Goal: Task Accomplishment & Management: Use online tool/utility

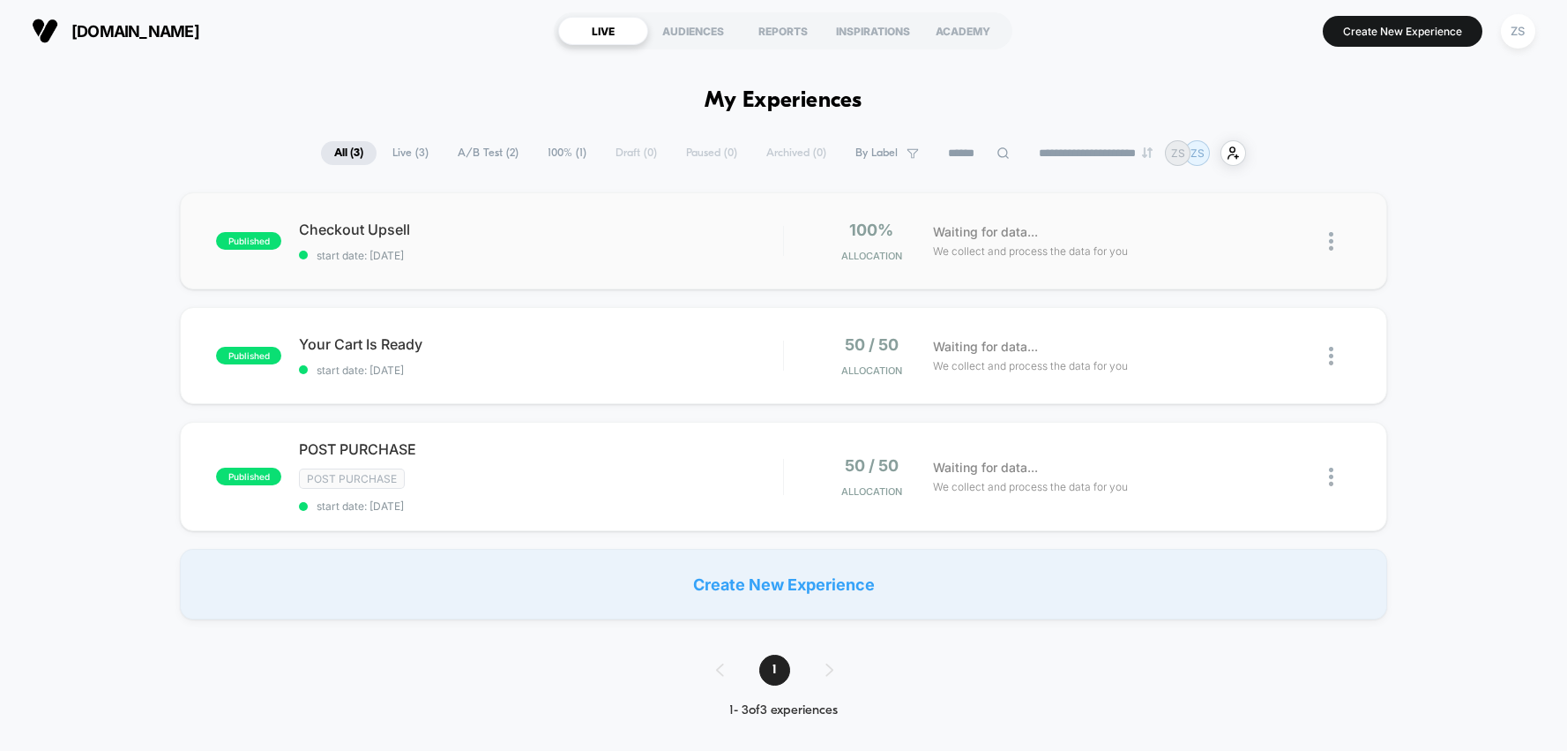
click at [669, 273] on div "published Checkout Upsell start date: 8/28/2025 100% Allocation Waiting for dat…" at bounding box center [783, 240] width 1207 height 97
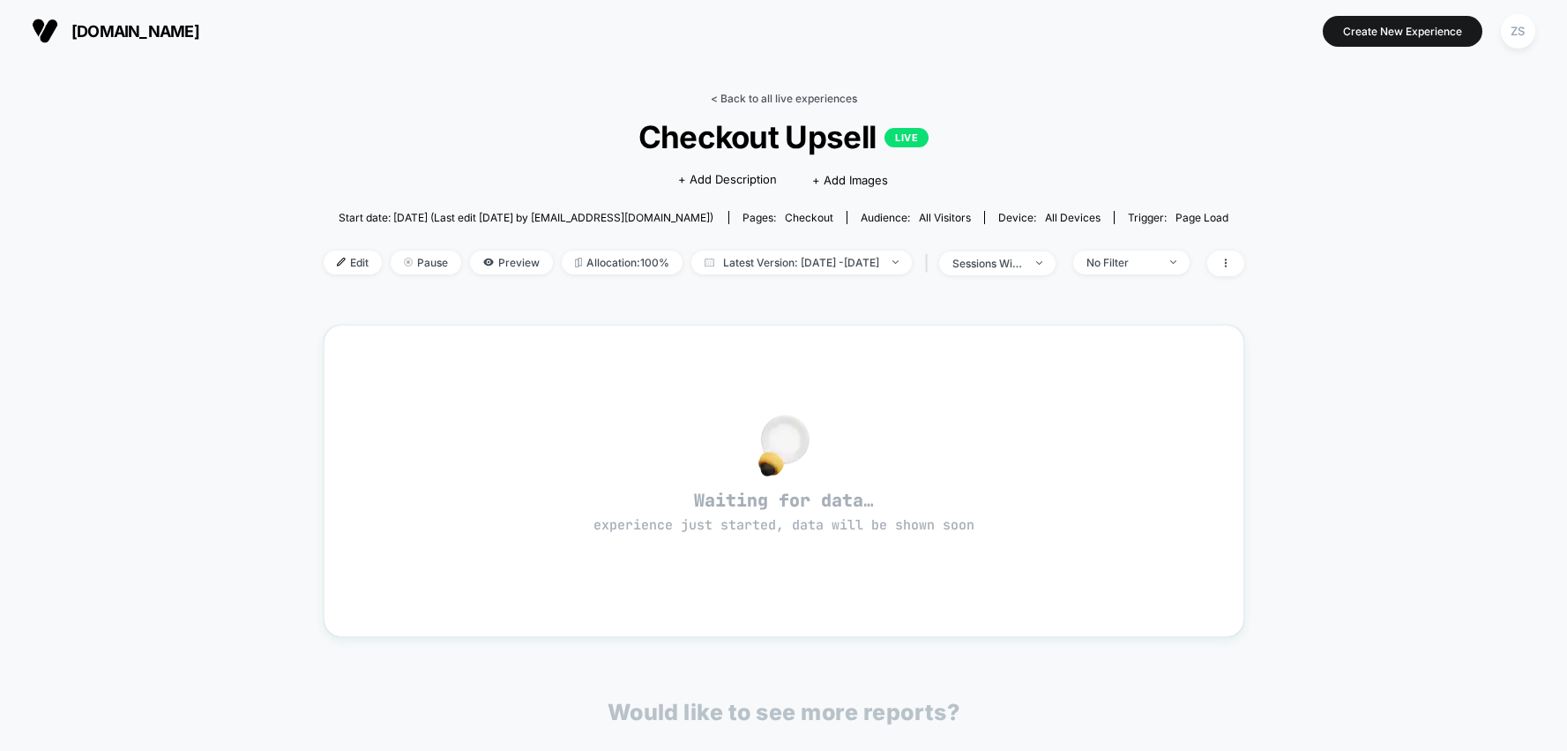
click at [750, 93] on link "< Back to all live experiences" at bounding box center [784, 98] width 146 height 13
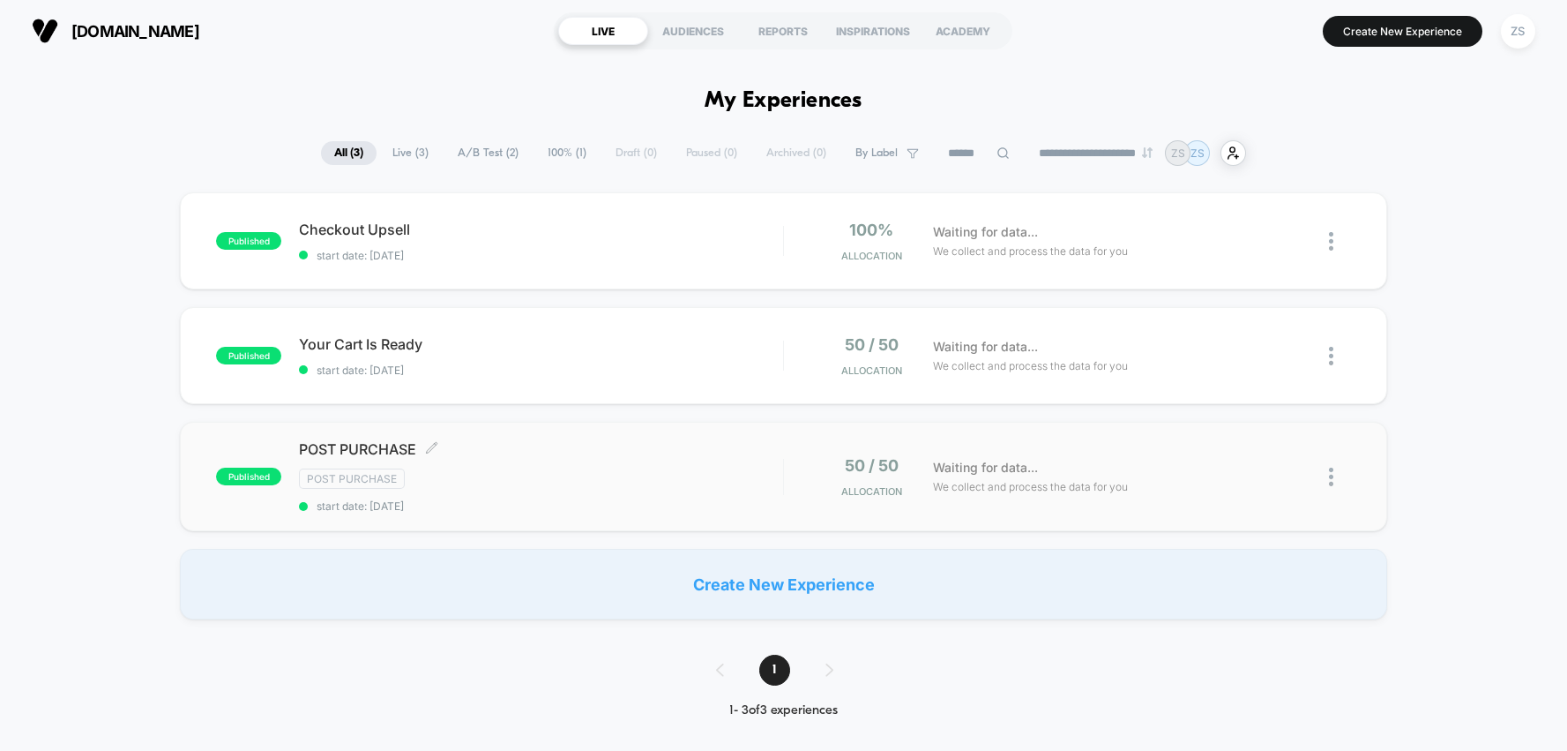
click at [602, 485] on div "Post Purchase" at bounding box center [540, 478] width 483 height 20
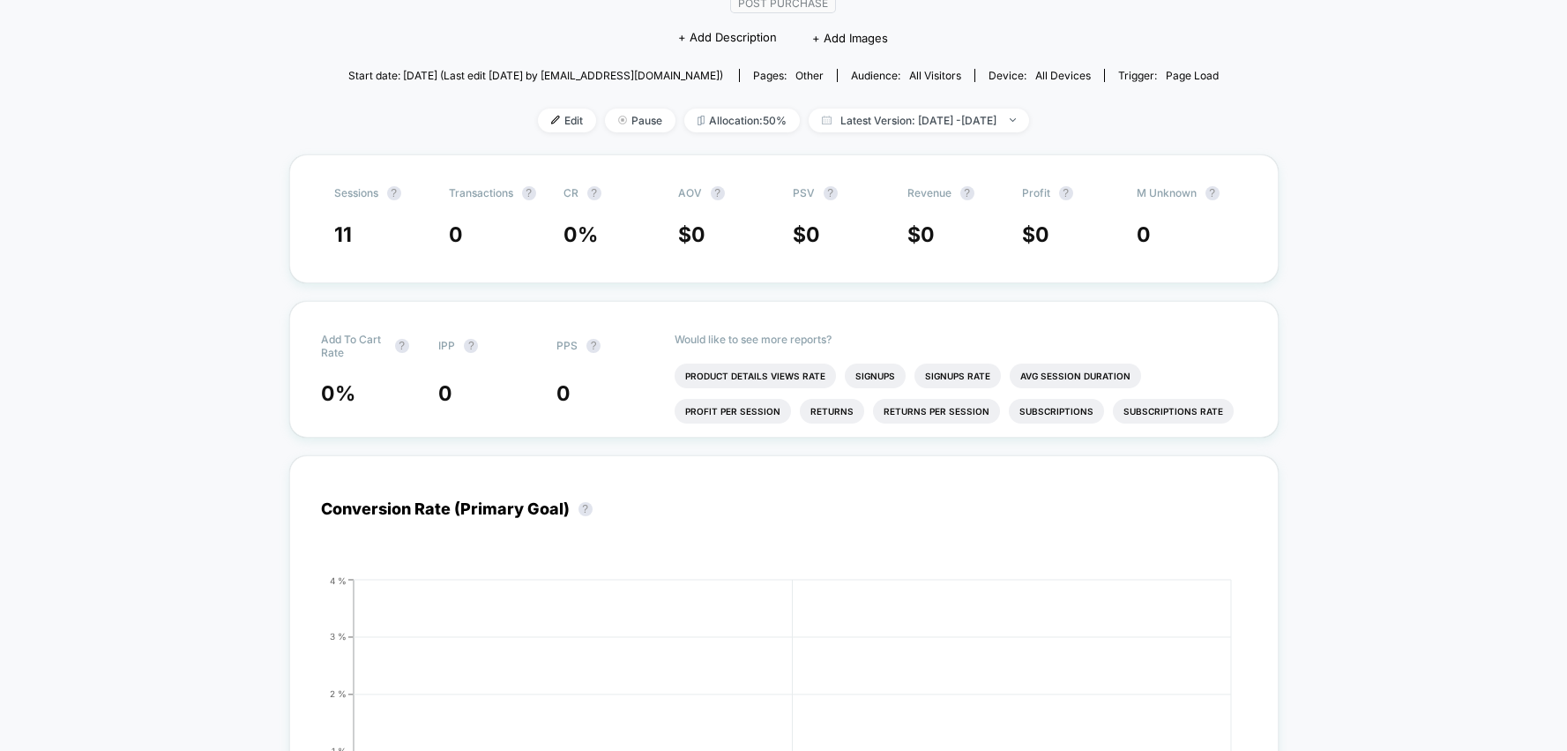
scroll to position [181, 0]
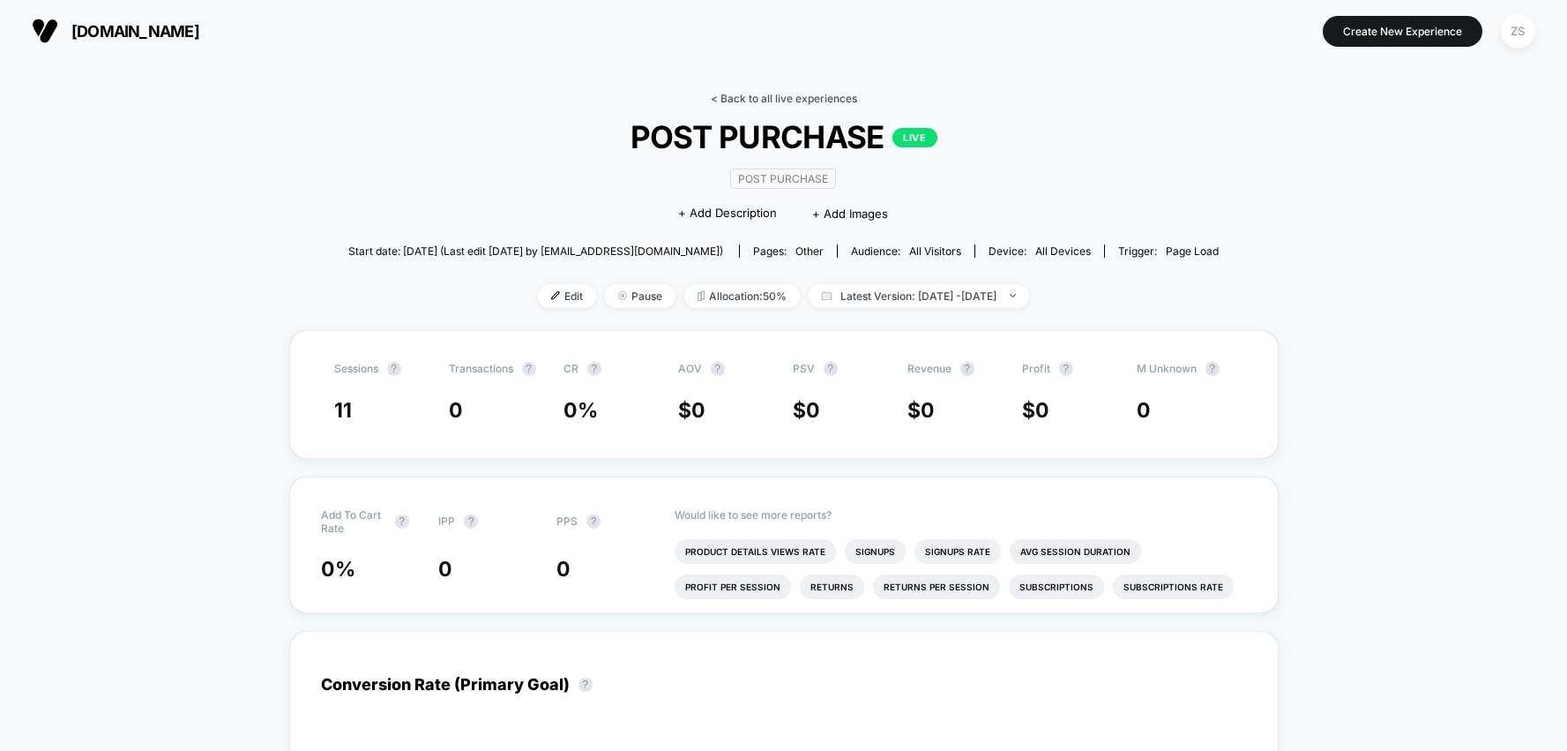
click at [773, 97] on link "< Back to all live experiences" at bounding box center [784, 98] width 146 height 13
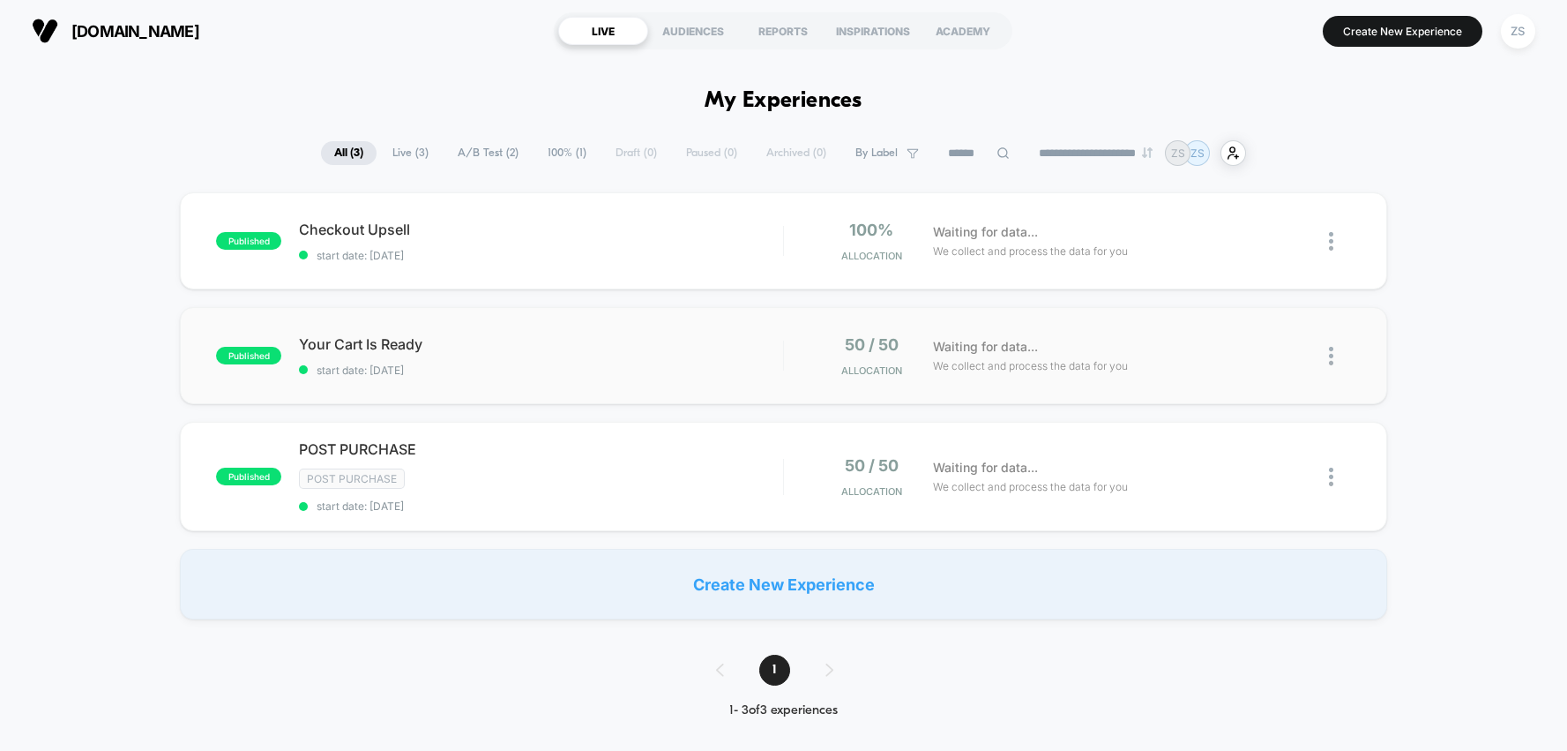
click at [632, 329] on div "published Your Cart Is Ready start date: 8/28/2025 50 / 50 Allocation Waiting f…" at bounding box center [783, 355] width 1207 height 97
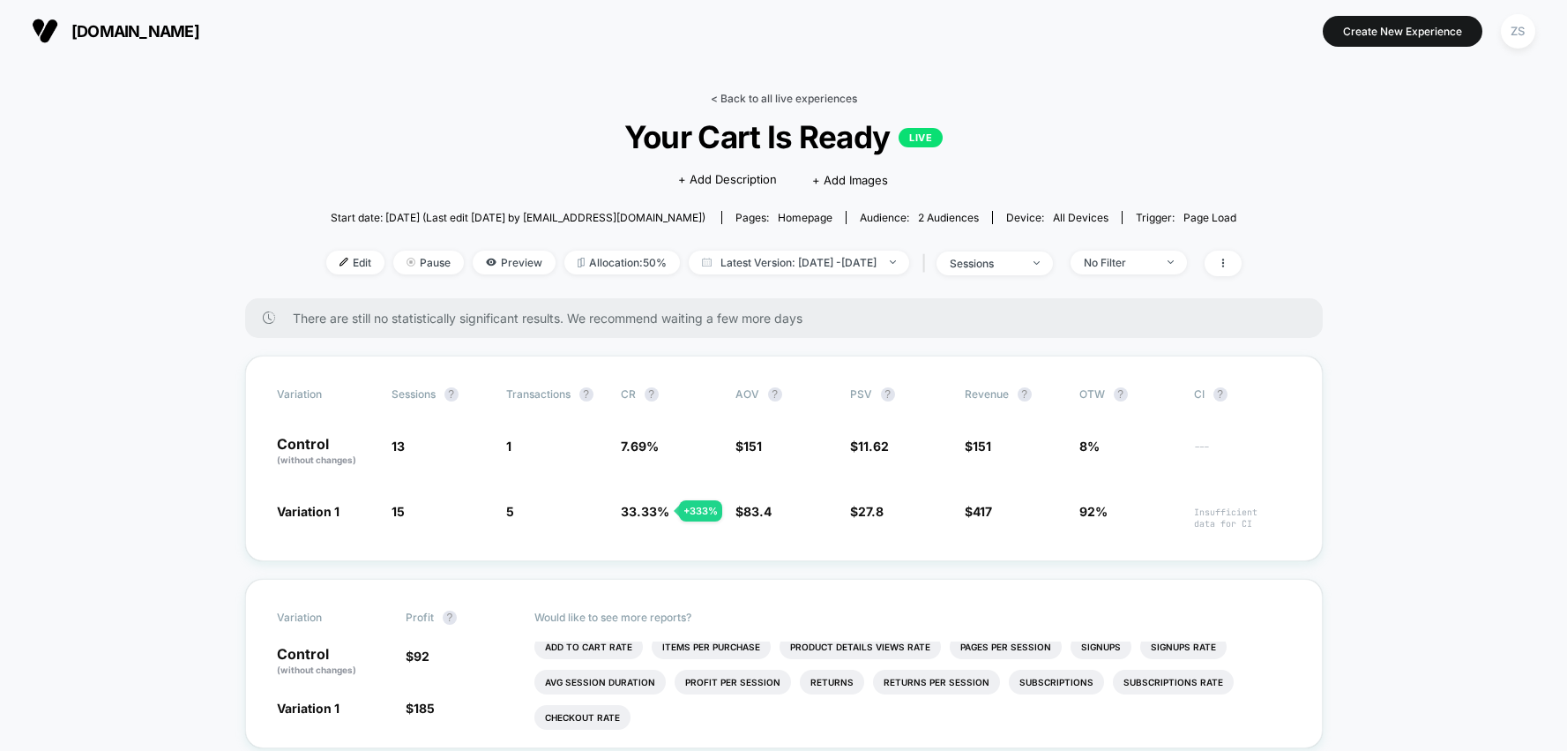
click at [774, 97] on link "< Back to all live experiences" at bounding box center [784, 98] width 146 height 13
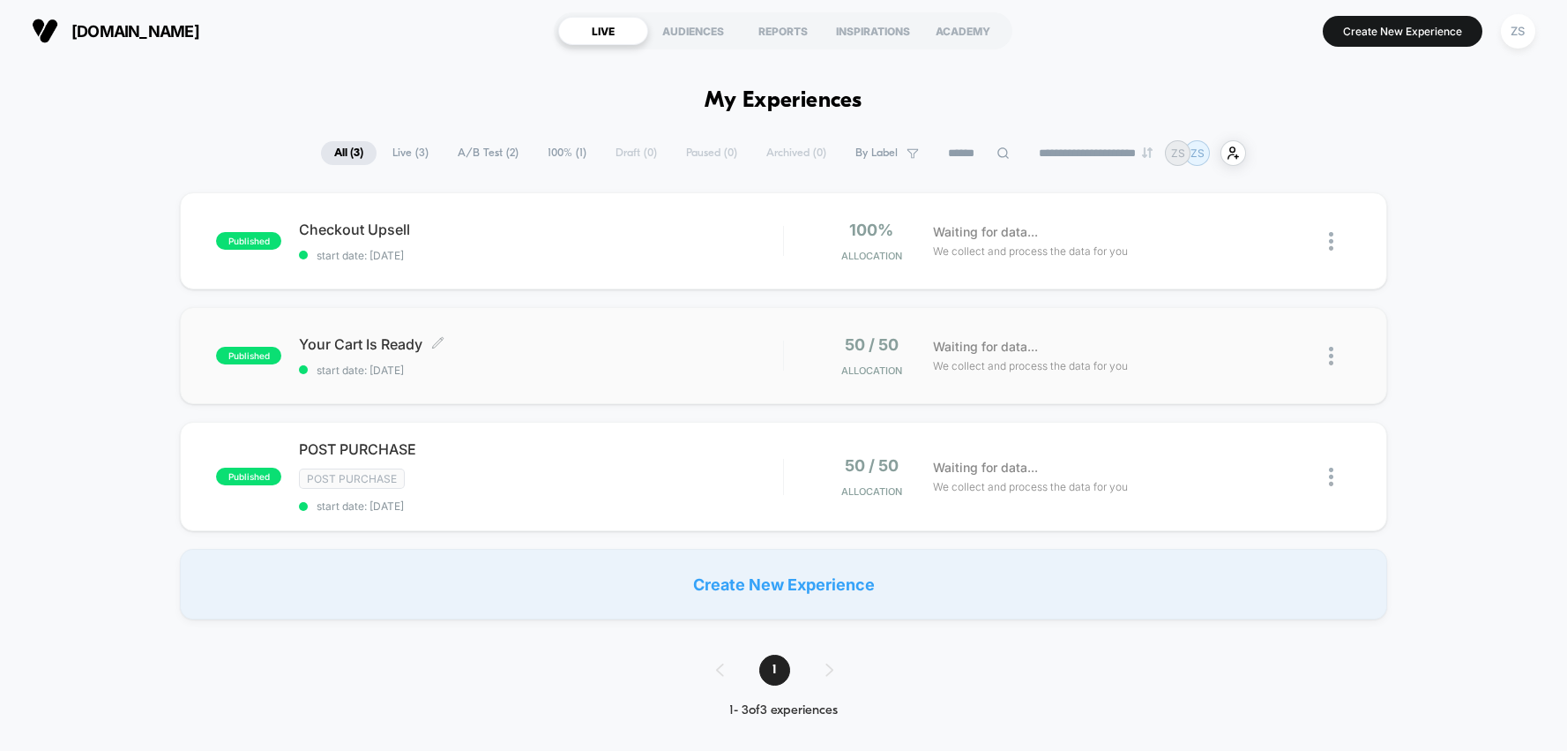
click at [633, 358] on div "Your Cart Is Ready Click to edit experience details Click to edit experience de…" at bounding box center [540, 355] width 483 height 41
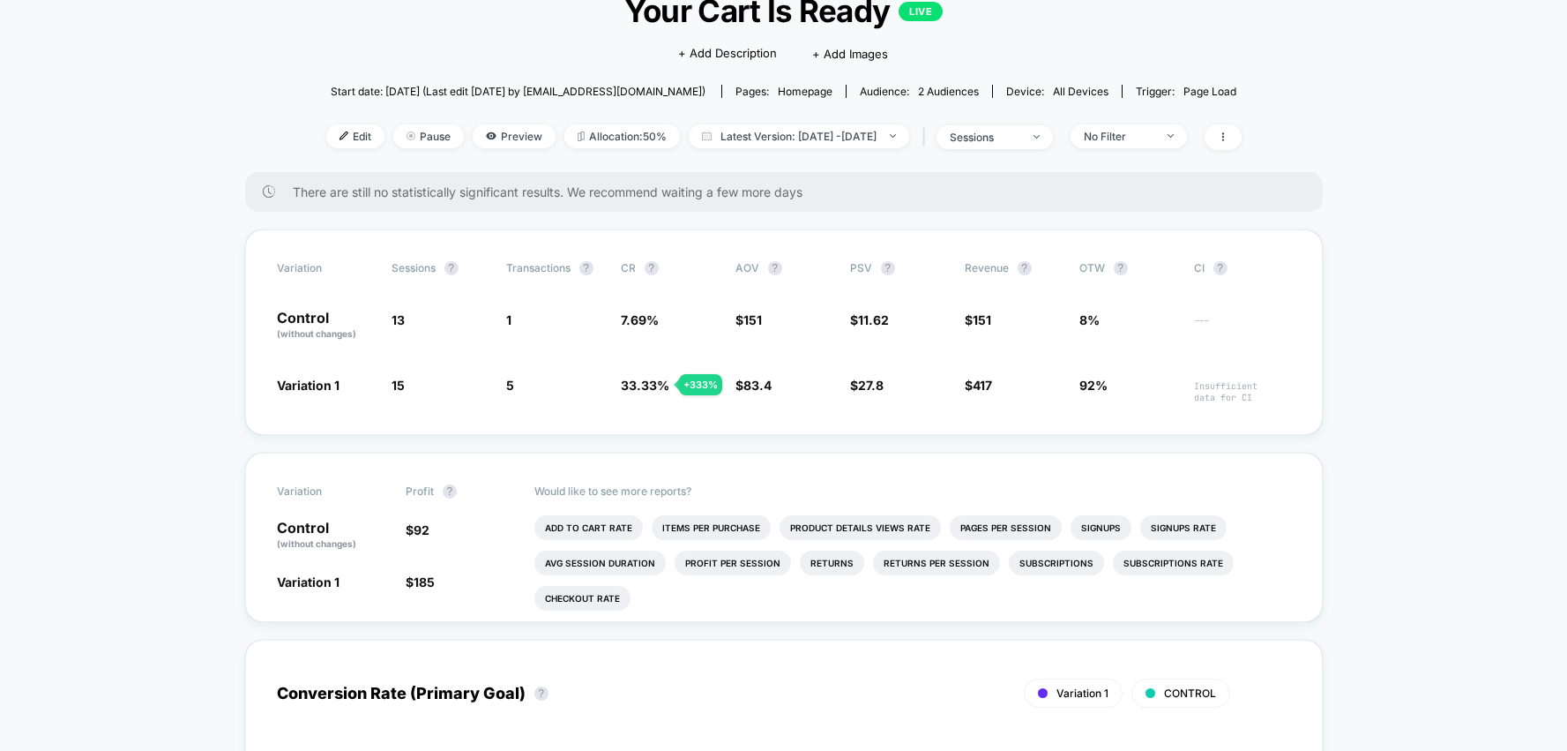
scroll to position [127, 0]
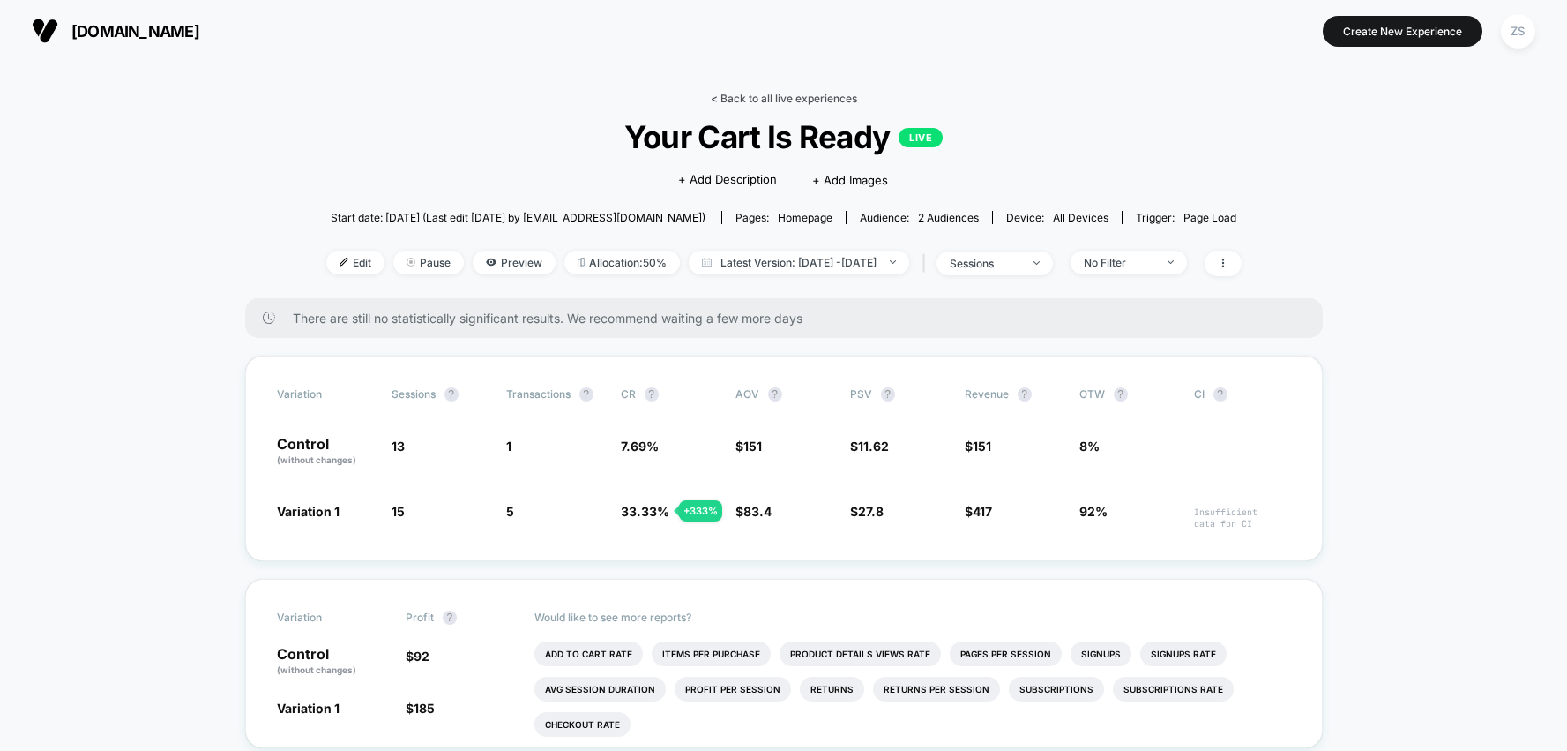
click at [738, 96] on link "< Back to all live experiences" at bounding box center [784, 98] width 146 height 13
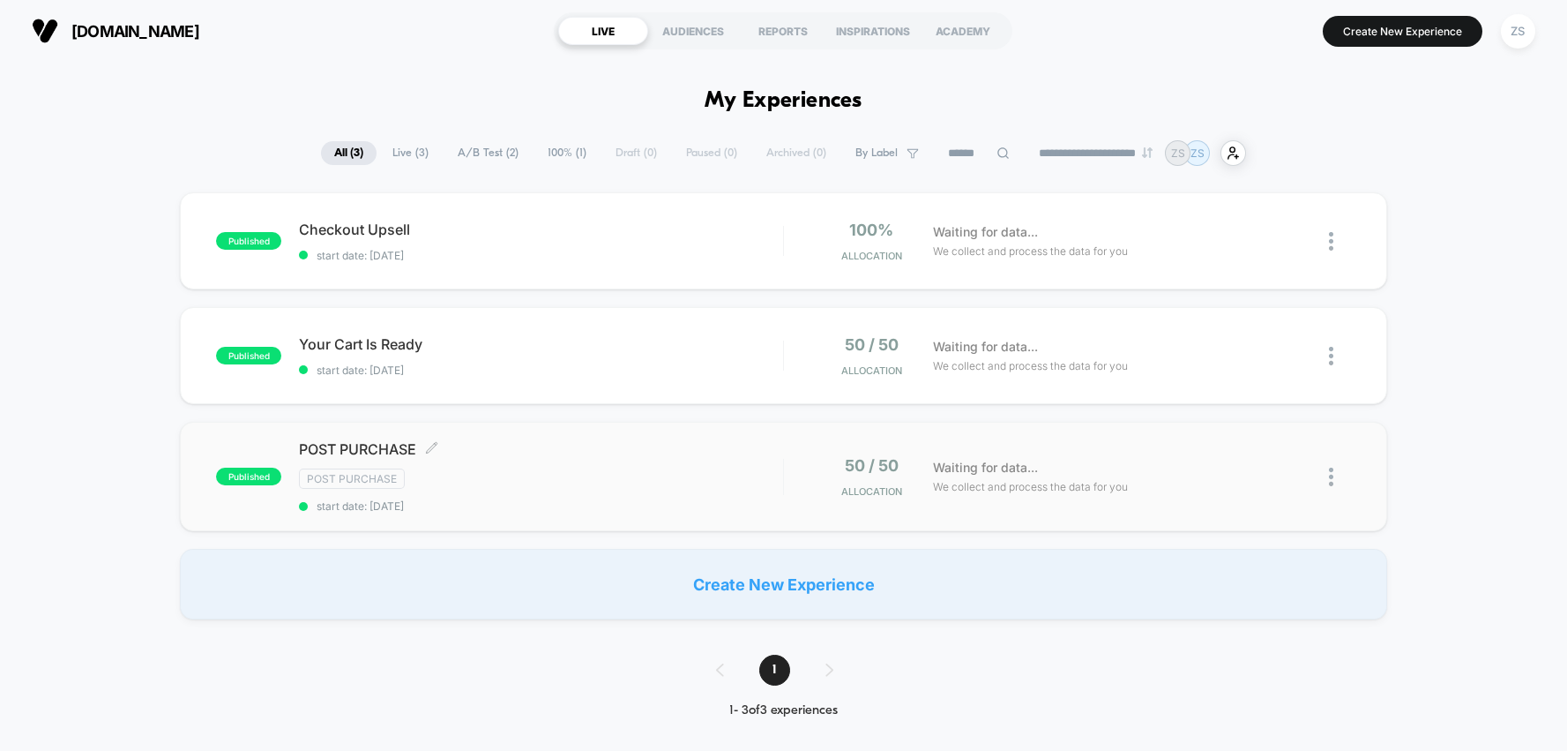
click at [407, 453] on span "POST PURCHASE Click to edit experience details" at bounding box center [540, 449] width 483 height 18
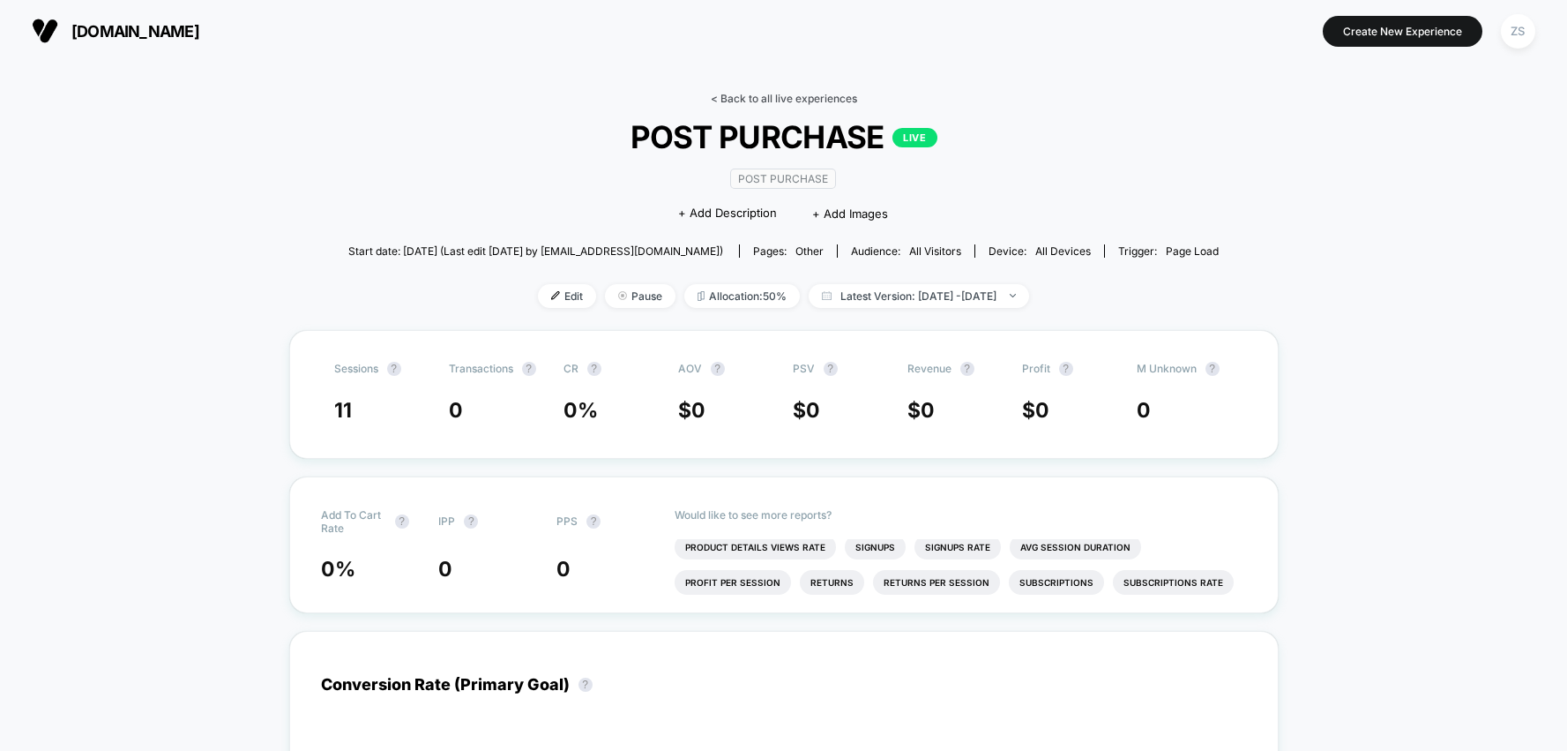
click at [752, 98] on link "< Back to all live experiences" at bounding box center [784, 98] width 146 height 13
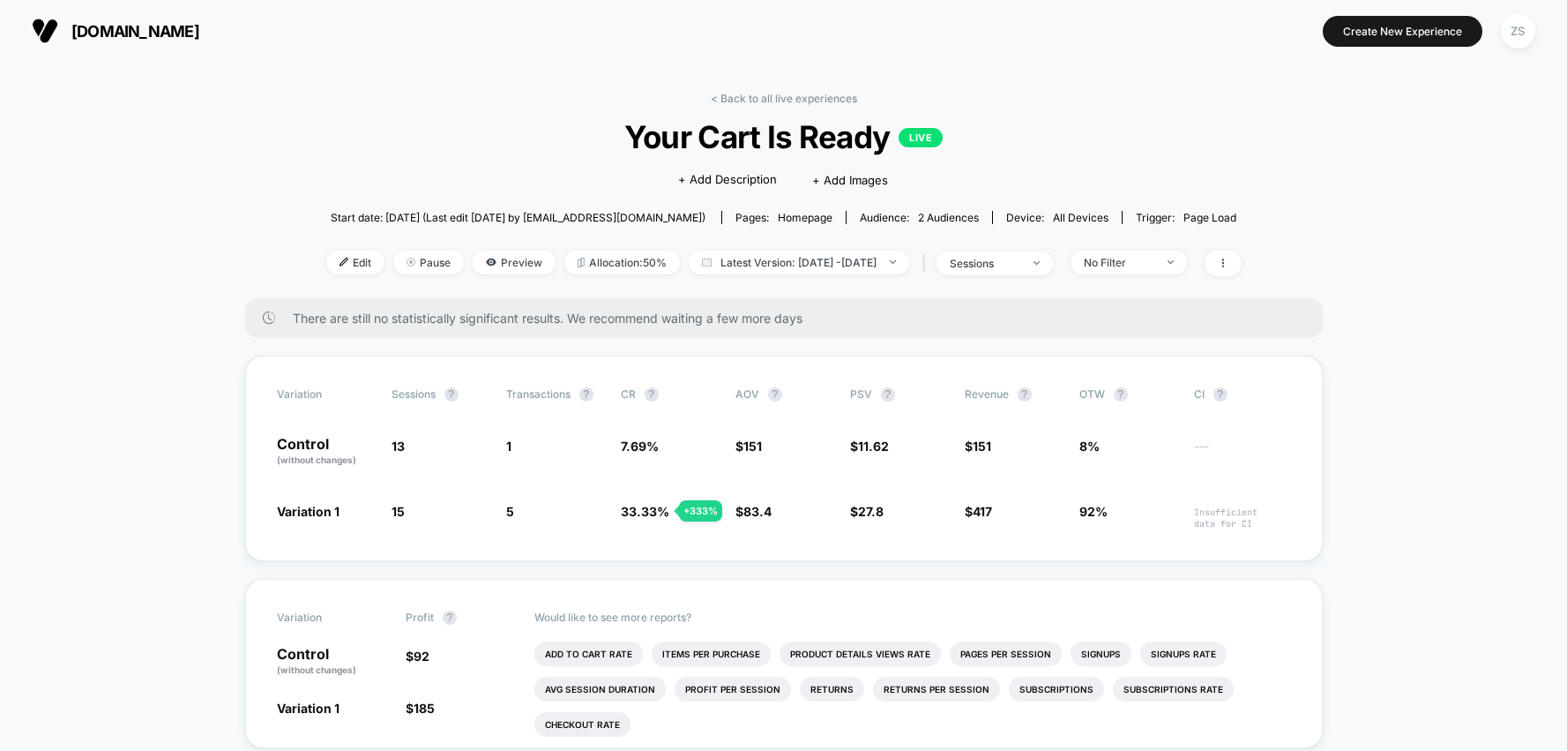
click at [704, 101] on div "< Back to all live experiences Your Cart Is Ready LIVE Click to edit experience…" at bounding box center [784, 195] width 916 height 206
click at [718, 99] on link "< Back to all live experiences" at bounding box center [784, 98] width 146 height 13
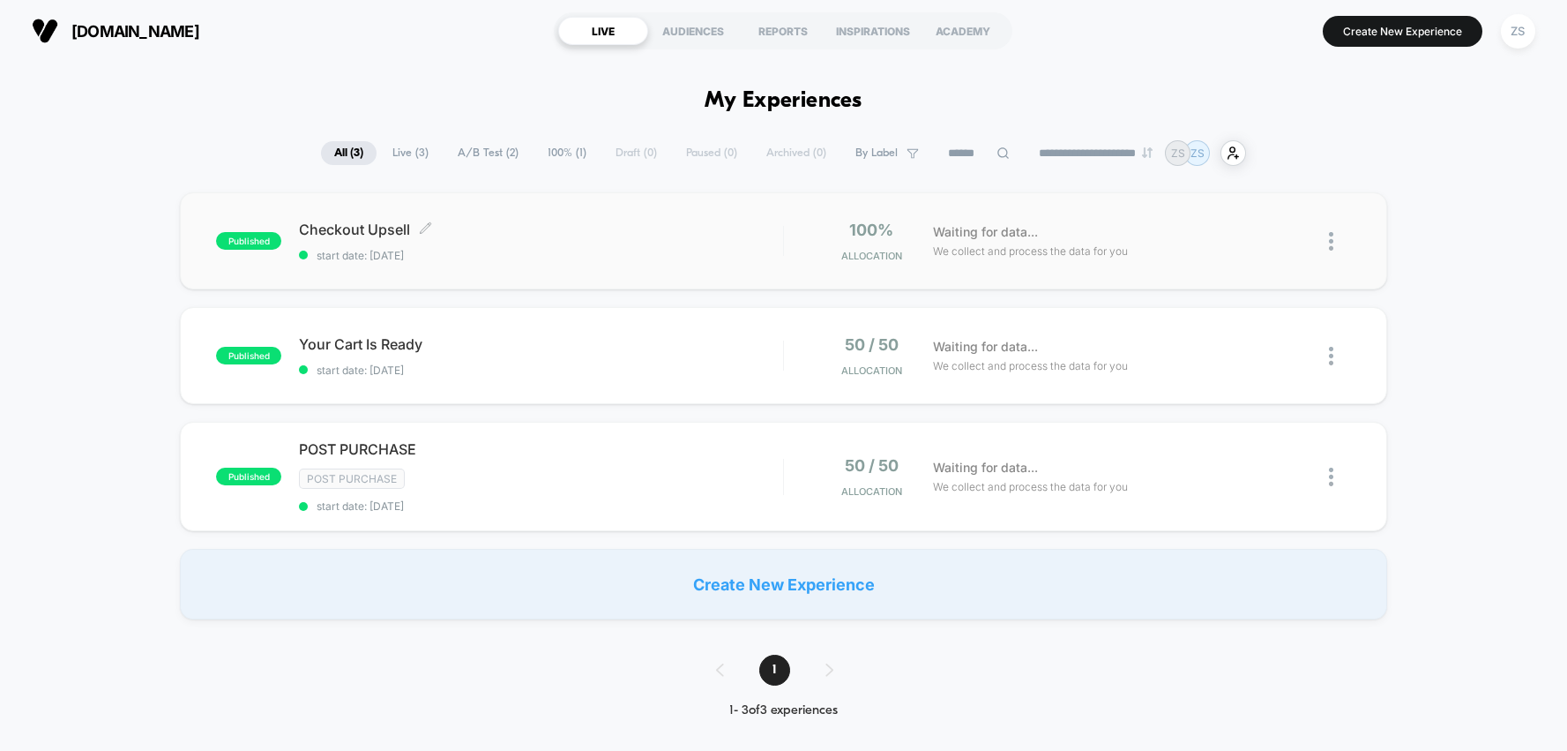
click at [686, 255] on span "start date: [DATE]" at bounding box center [540, 255] width 483 height 13
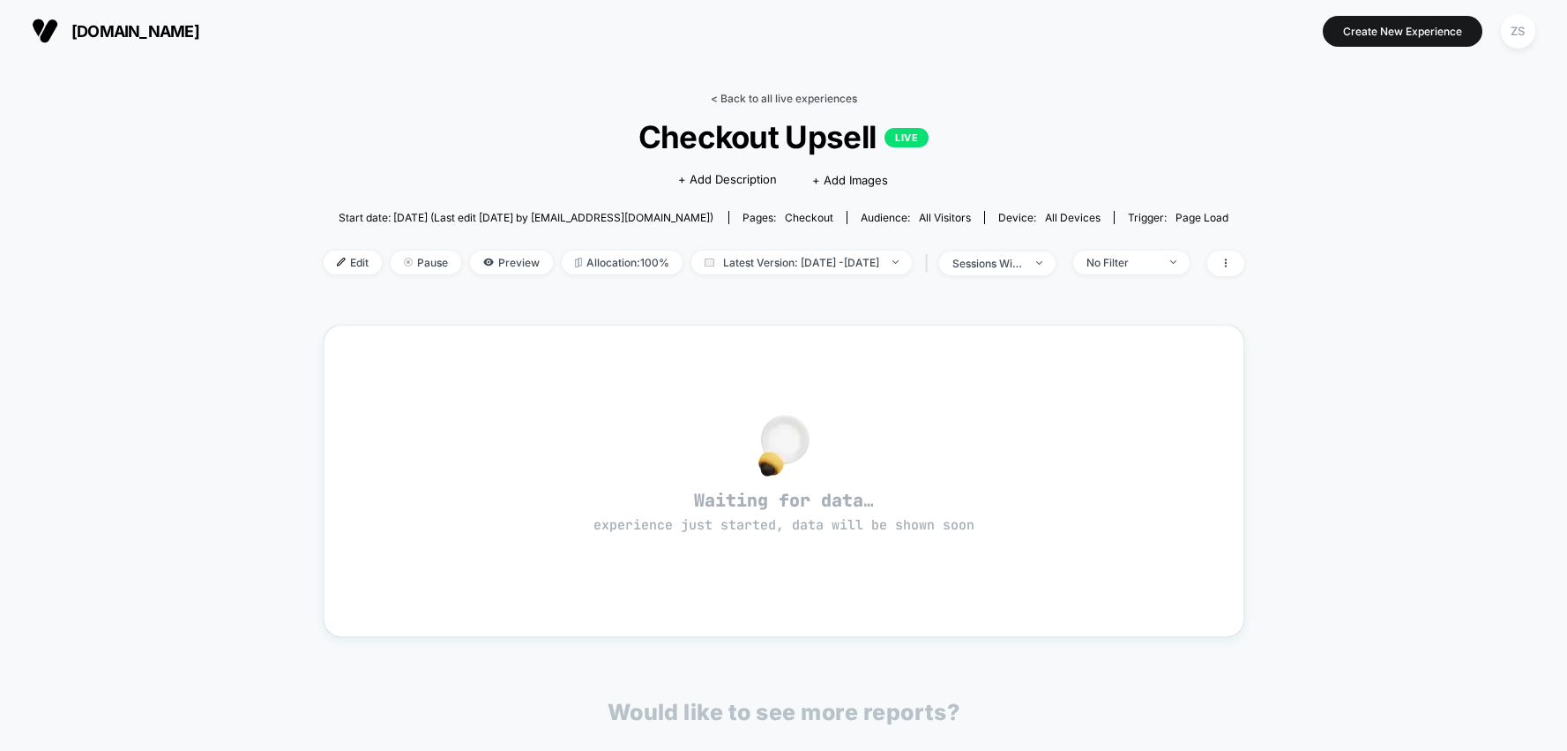
click at [729, 92] on link "< Back to all live experiences" at bounding box center [784, 98] width 146 height 13
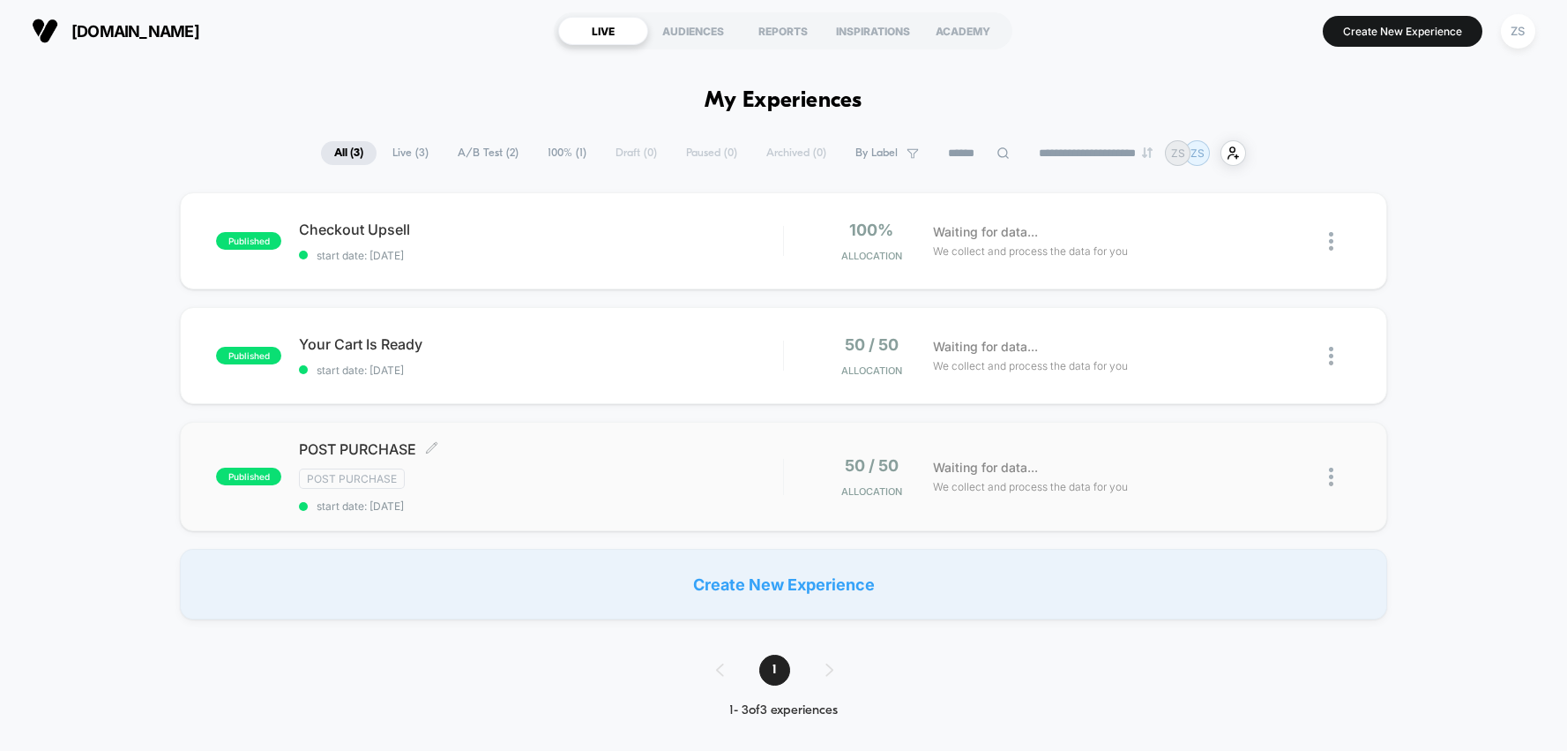
click at [646, 476] on div "Post Purchase" at bounding box center [540, 478] width 483 height 20
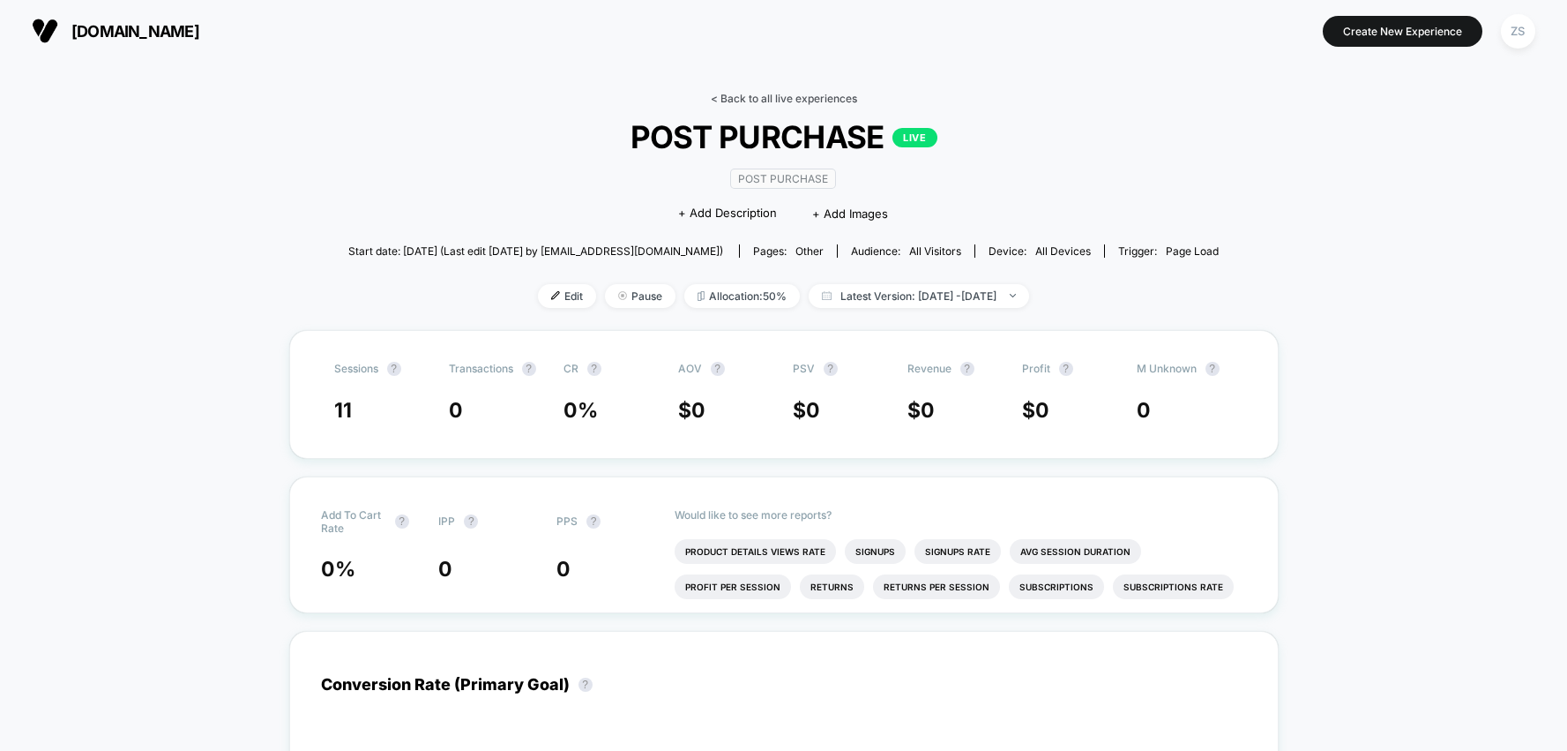
click at [731, 95] on link "< Back to all live experiences" at bounding box center [784, 98] width 146 height 13
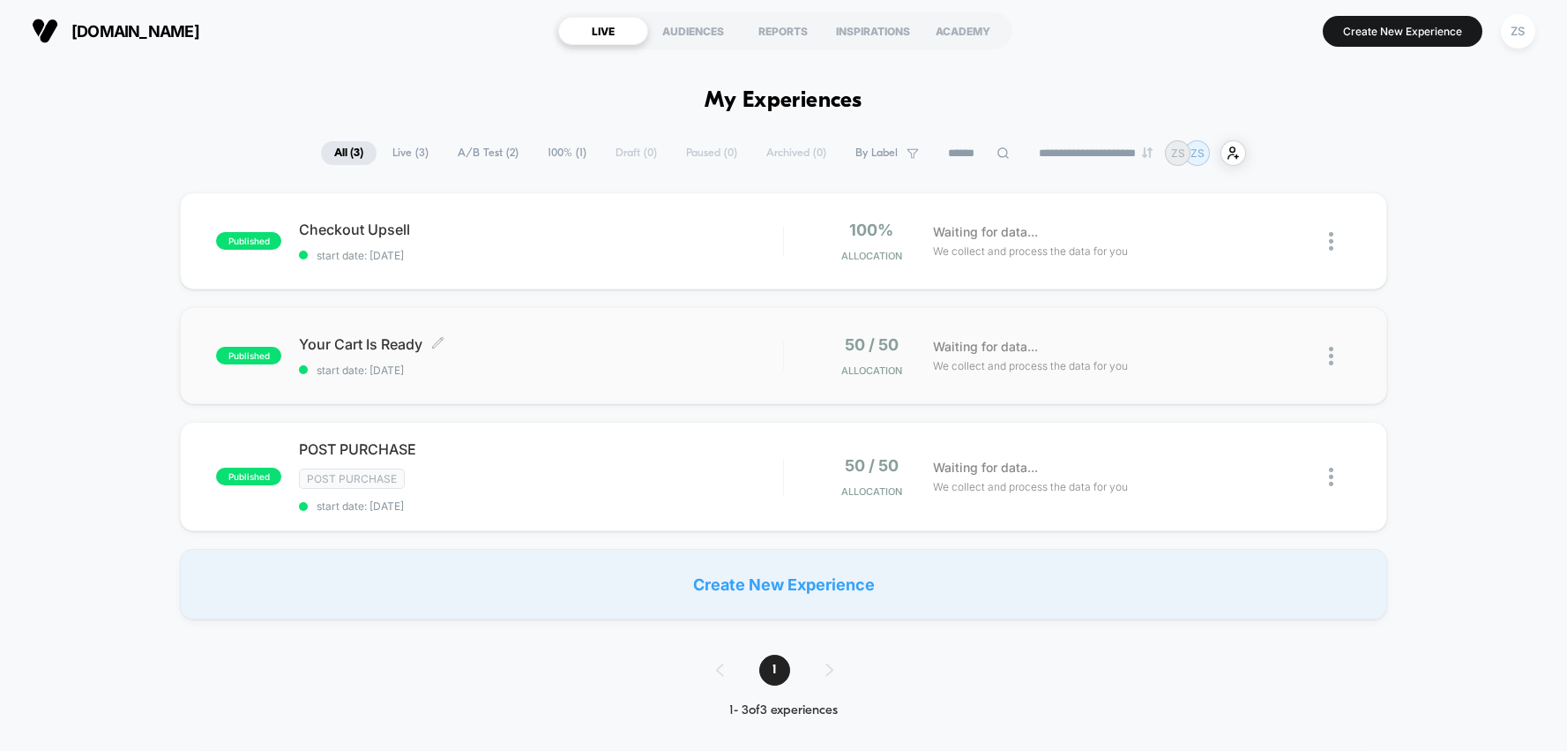
click at [675, 372] on span "start date: [DATE]" at bounding box center [540, 369] width 483 height 13
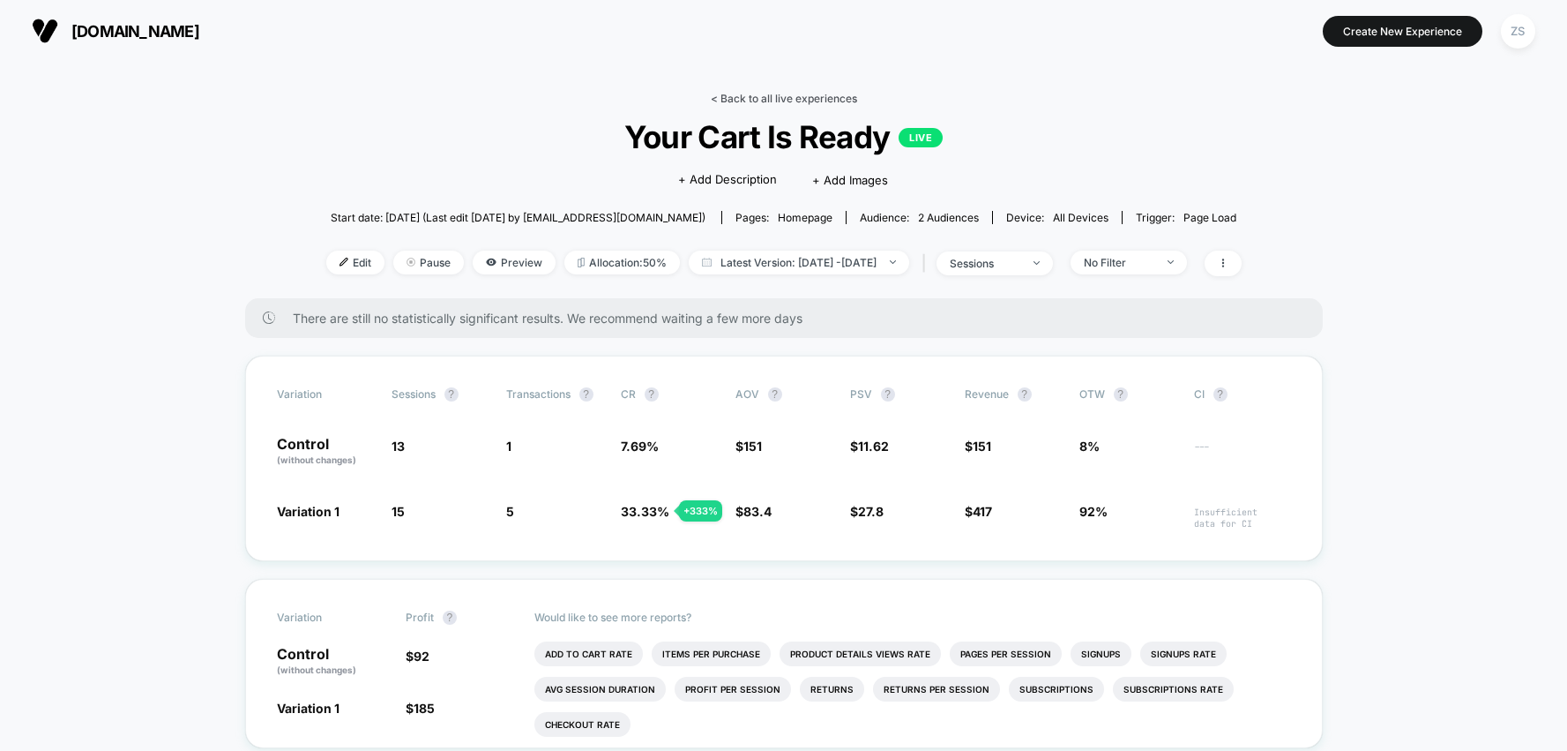
click at [766, 98] on link "< Back to all live experiences" at bounding box center [784, 98] width 146 height 13
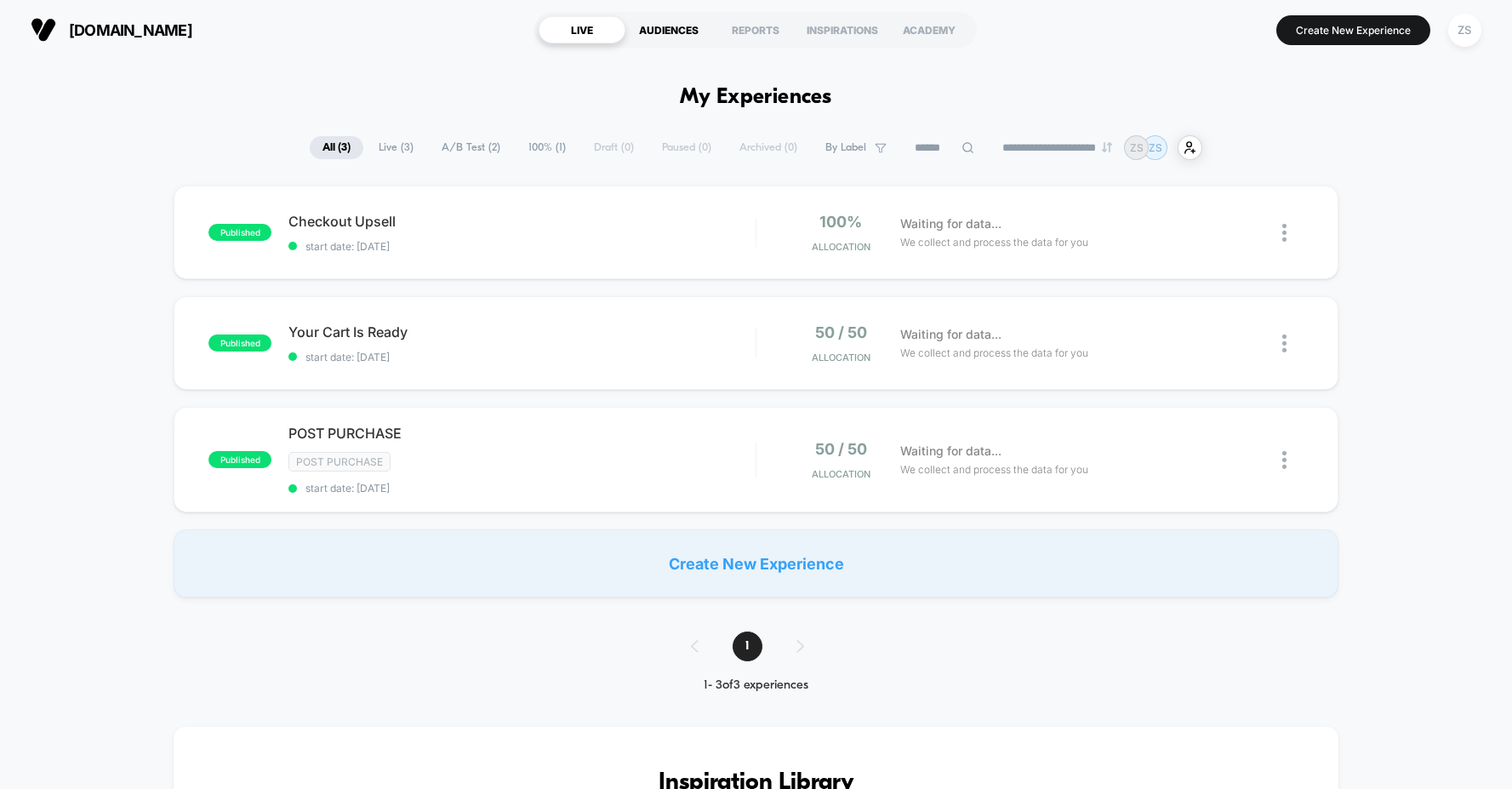
click at [669, 24] on div "AUDIENCES" at bounding box center [669, 30] width 87 height 27
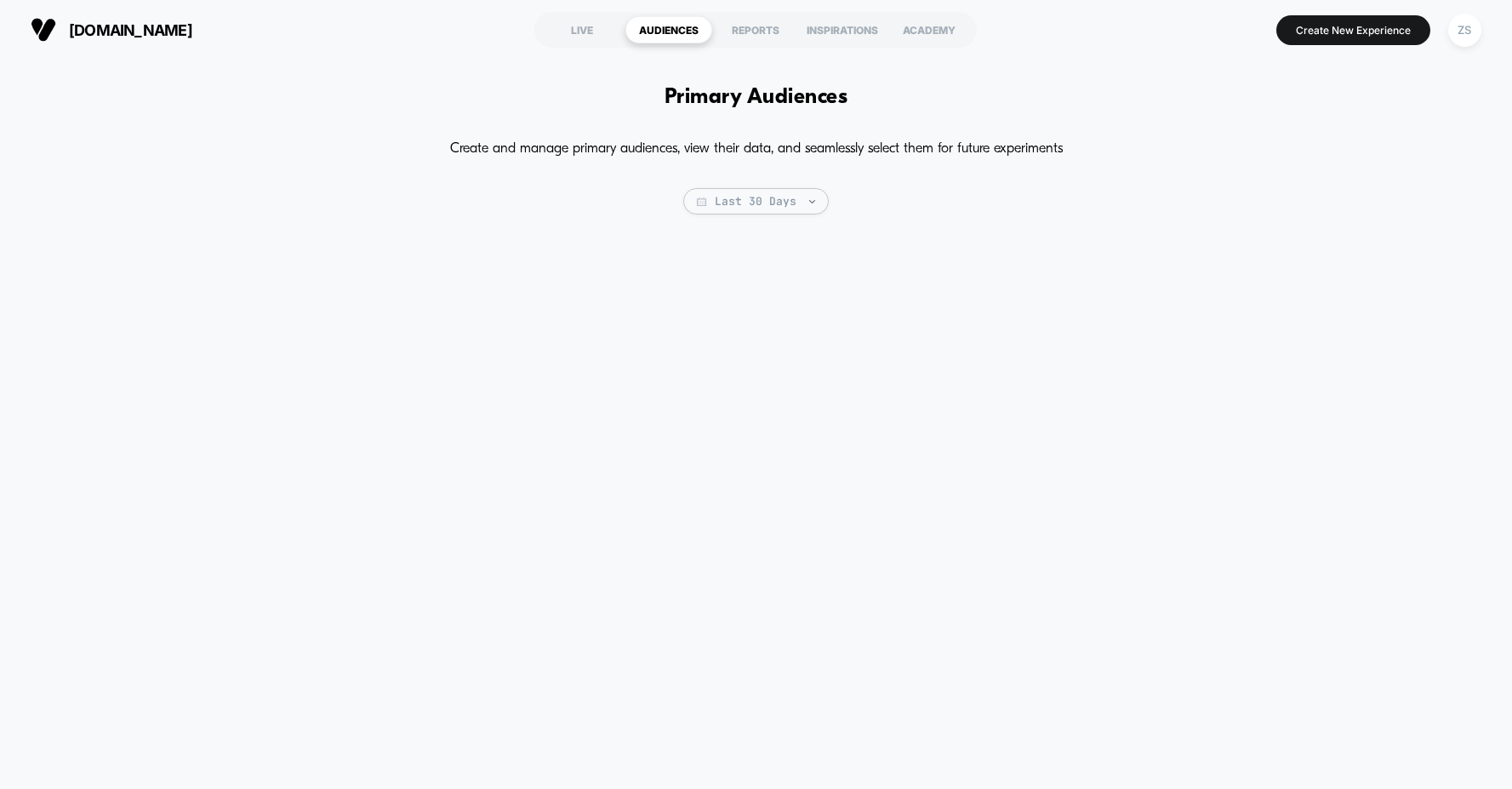
click at [628, 271] on div "Primary Audiences Create and manage primary audiences, view their data, and sea…" at bounding box center [756, 416] width 1512 height 712
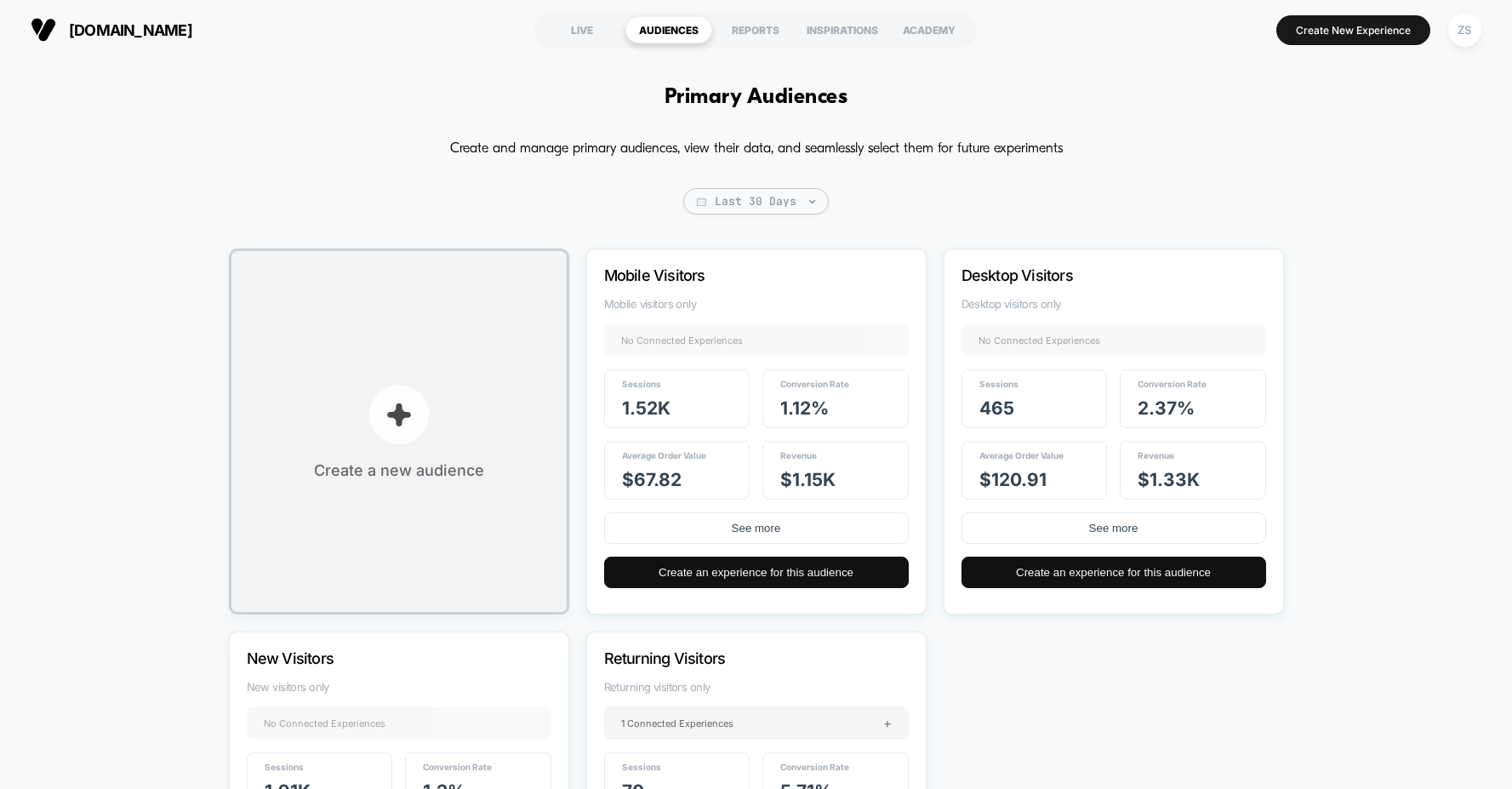
click at [447, 382] on button "Create a new audience" at bounding box center [399, 431] width 341 height 366
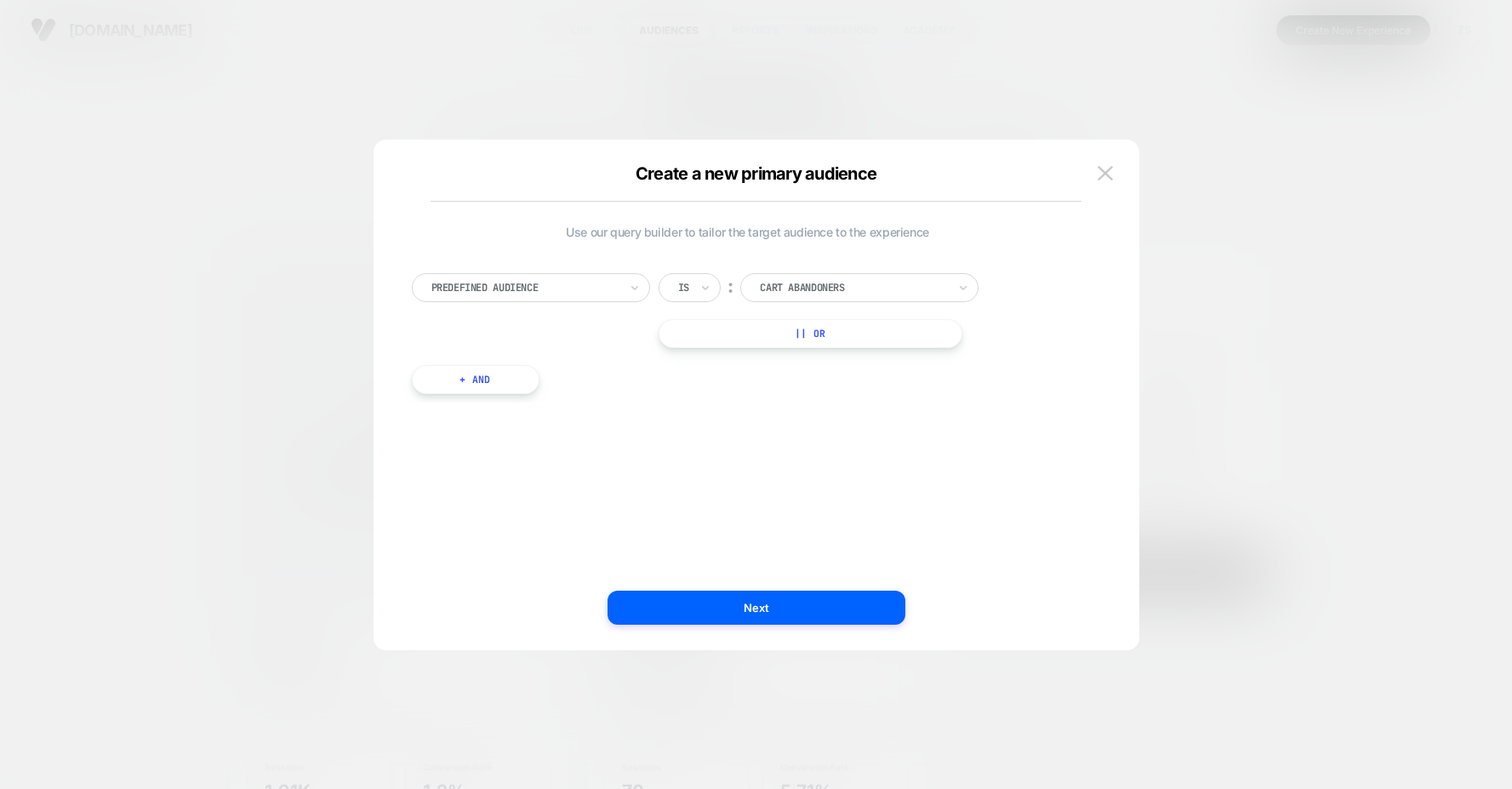
click at [615, 293] on div at bounding box center [525, 287] width 187 height 15
click at [1098, 177] on img at bounding box center [1106, 173] width 15 height 14
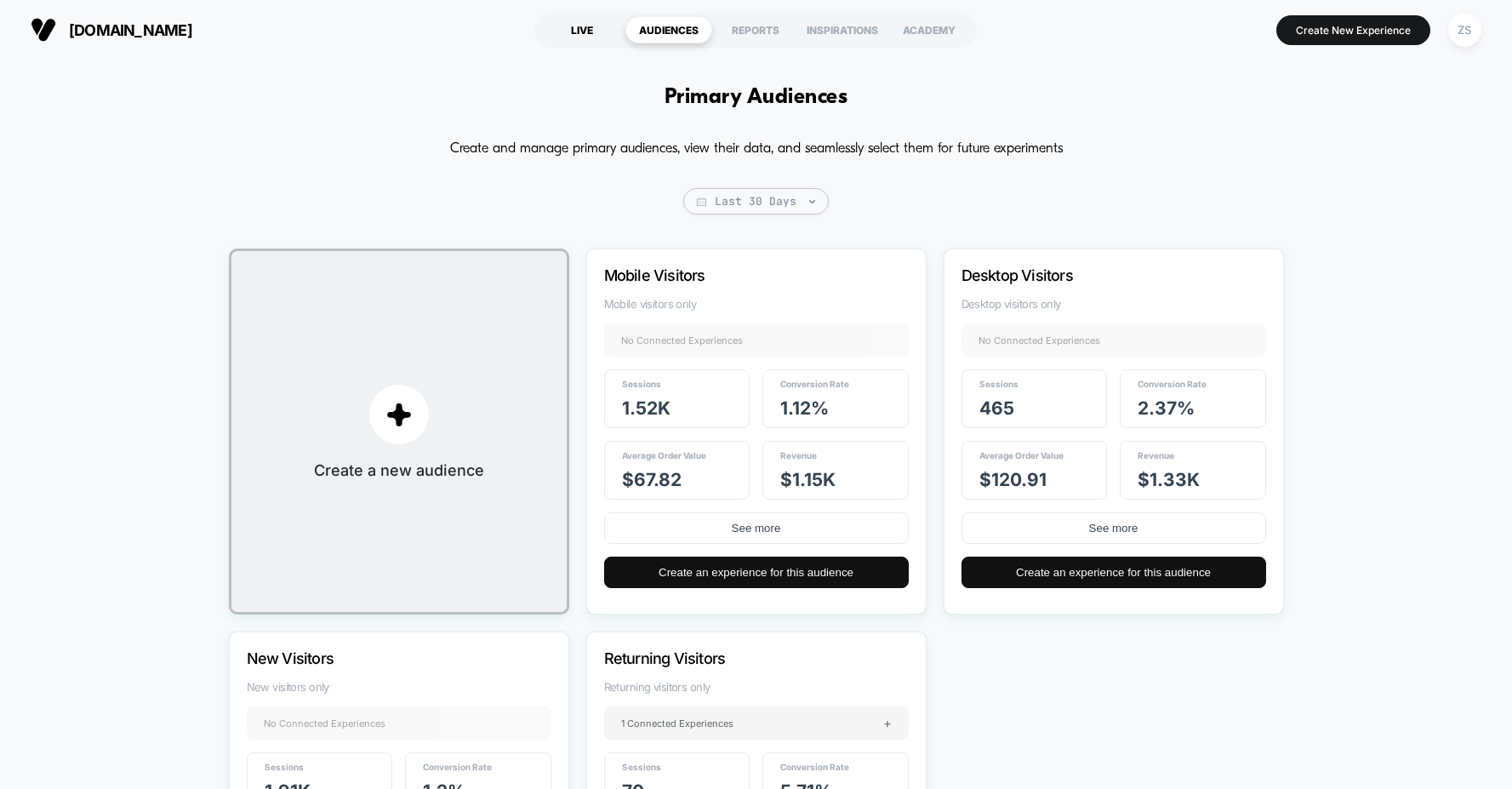
click at [580, 31] on div "LIVE" at bounding box center [582, 30] width 87 height 27
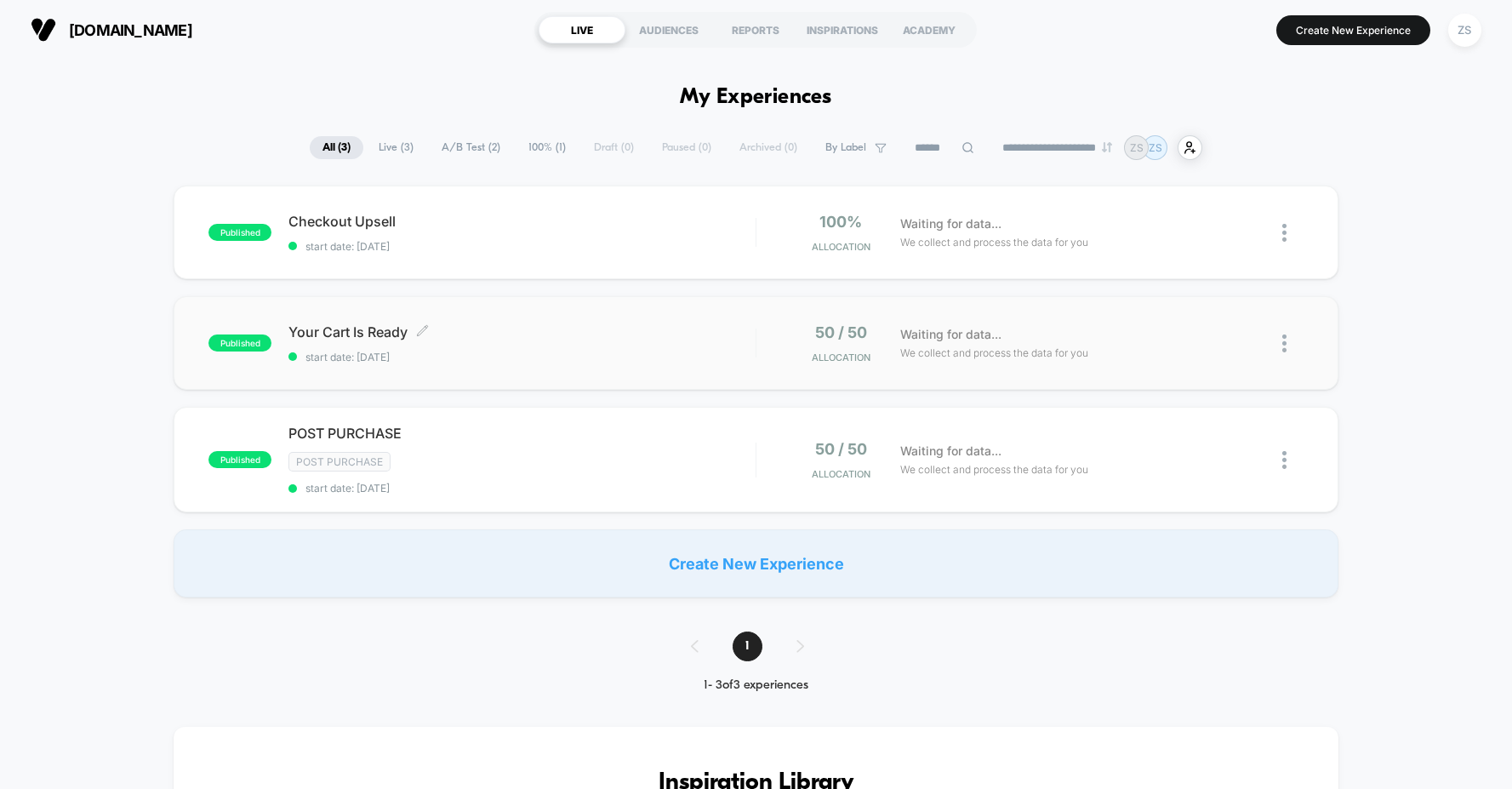
click at [543, 352] on span "start date: [DATE]" at bounding box center [521, 356] width 466 height 13
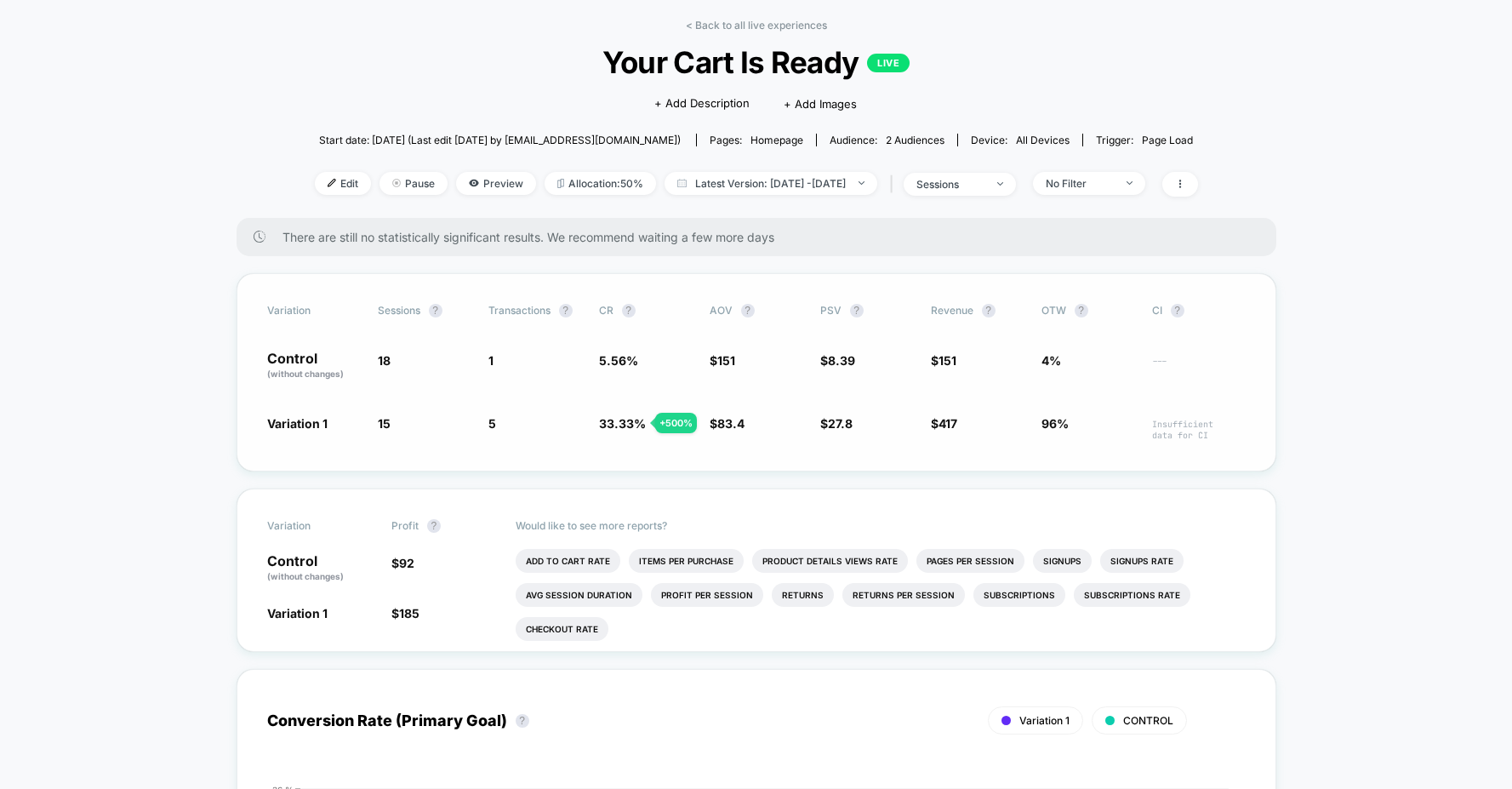
scroll to position [74, 0]
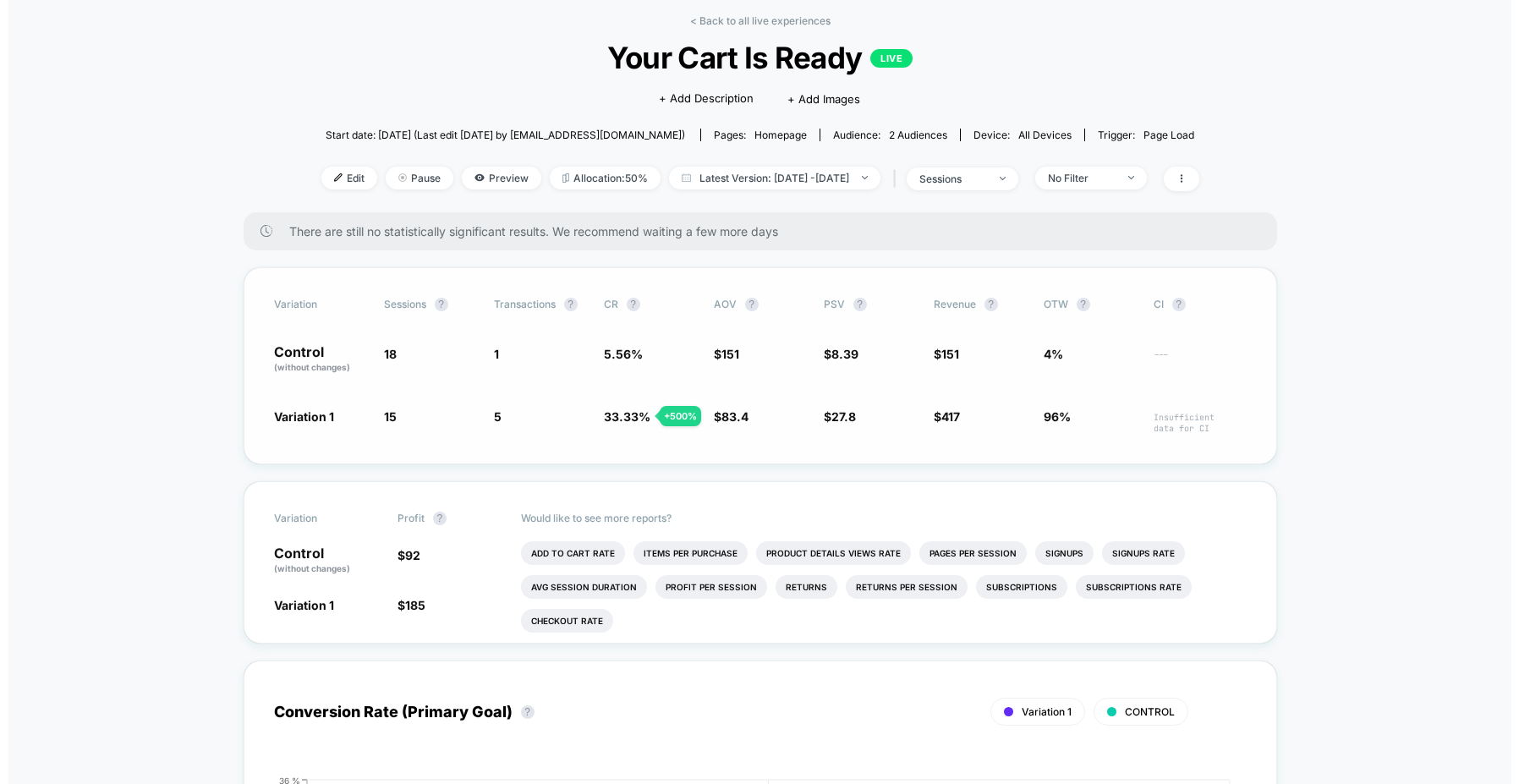
scroll to position [88, 0]
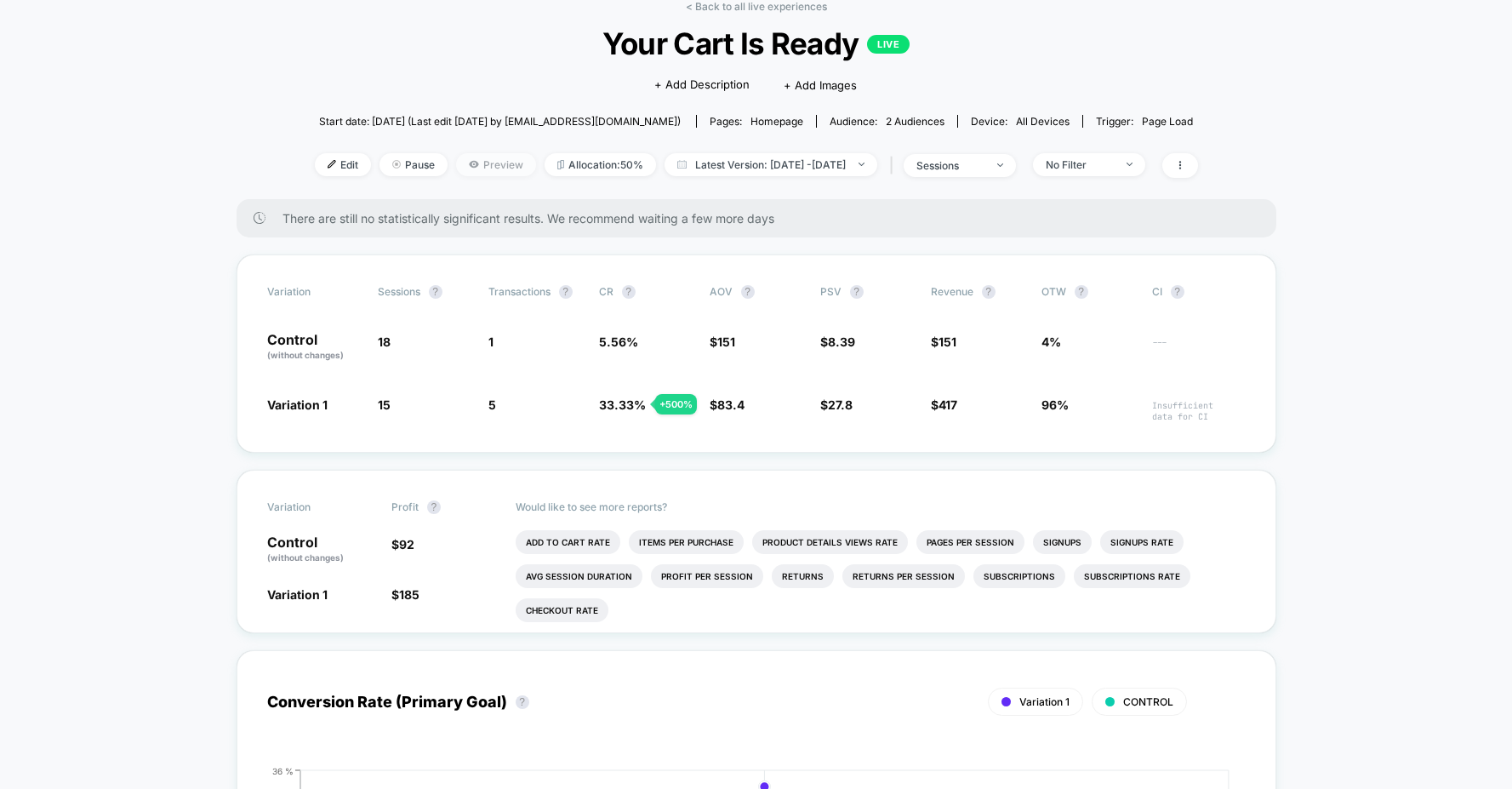
click at [459, 161] on span "Preview" at bounding box center [496, 165] width 80 height 23
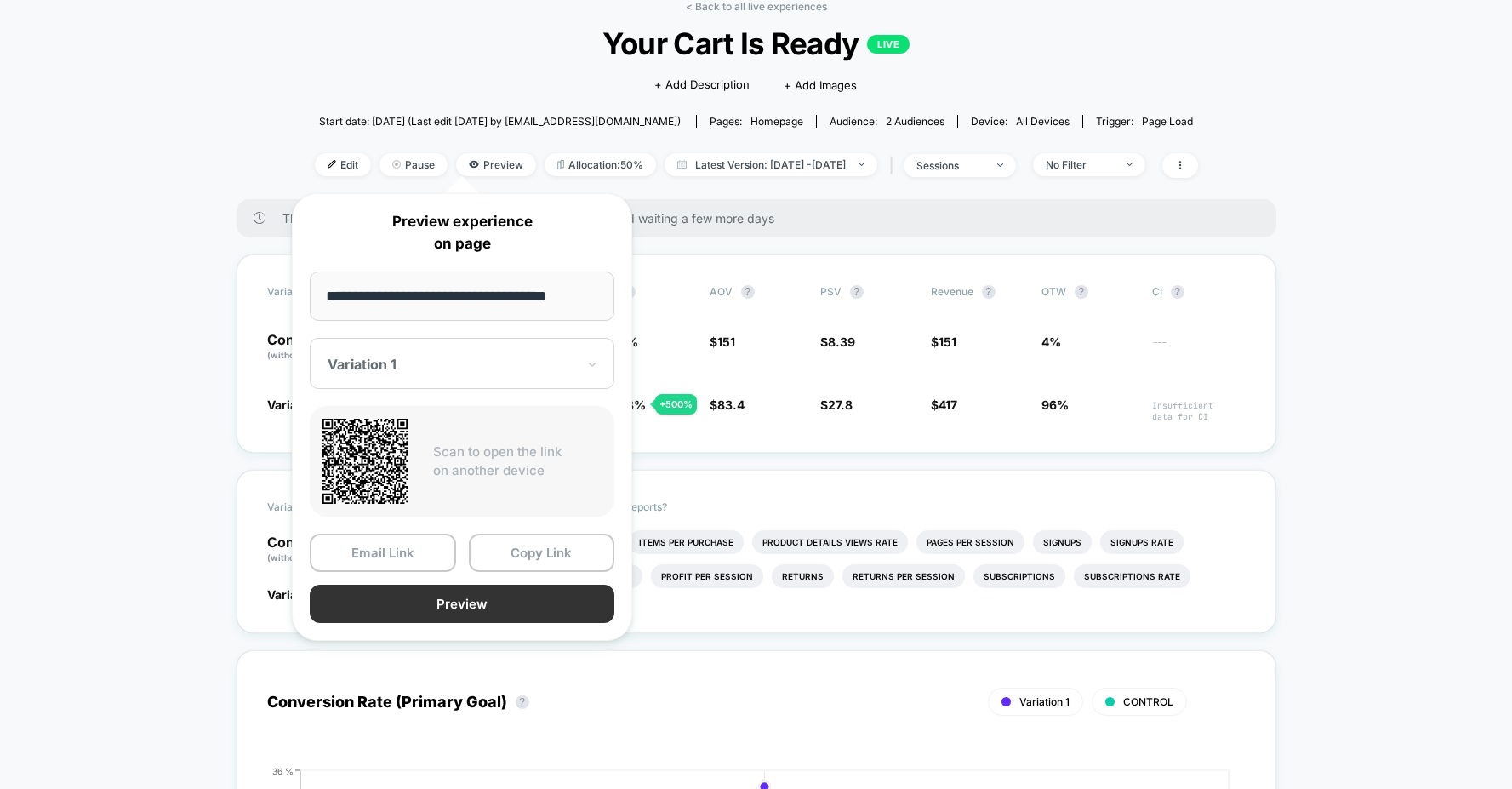
click at [458, 613] on button "Preview" at bounding box center [462, 604] width 305 height 39
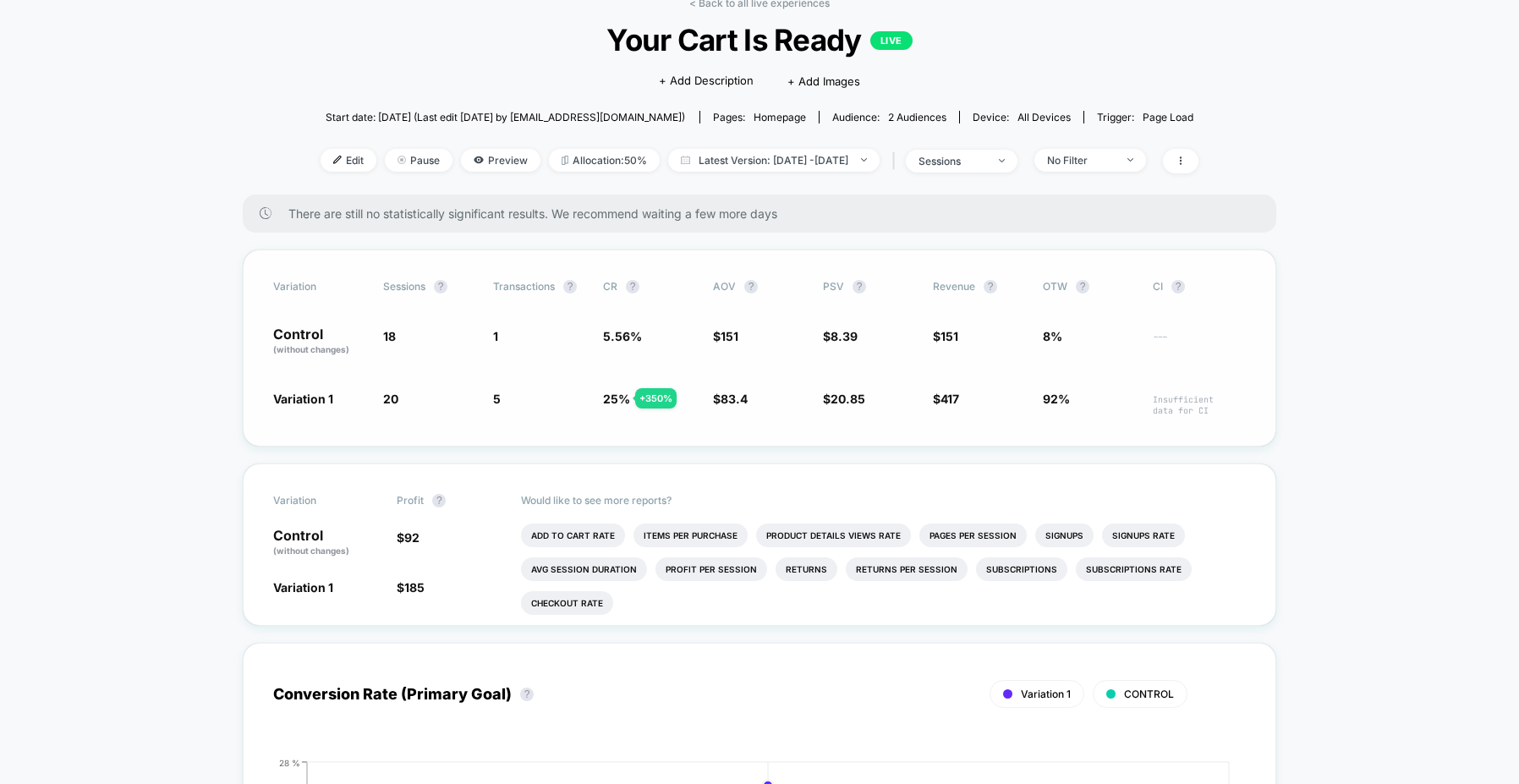
scroll to position [97, 0]
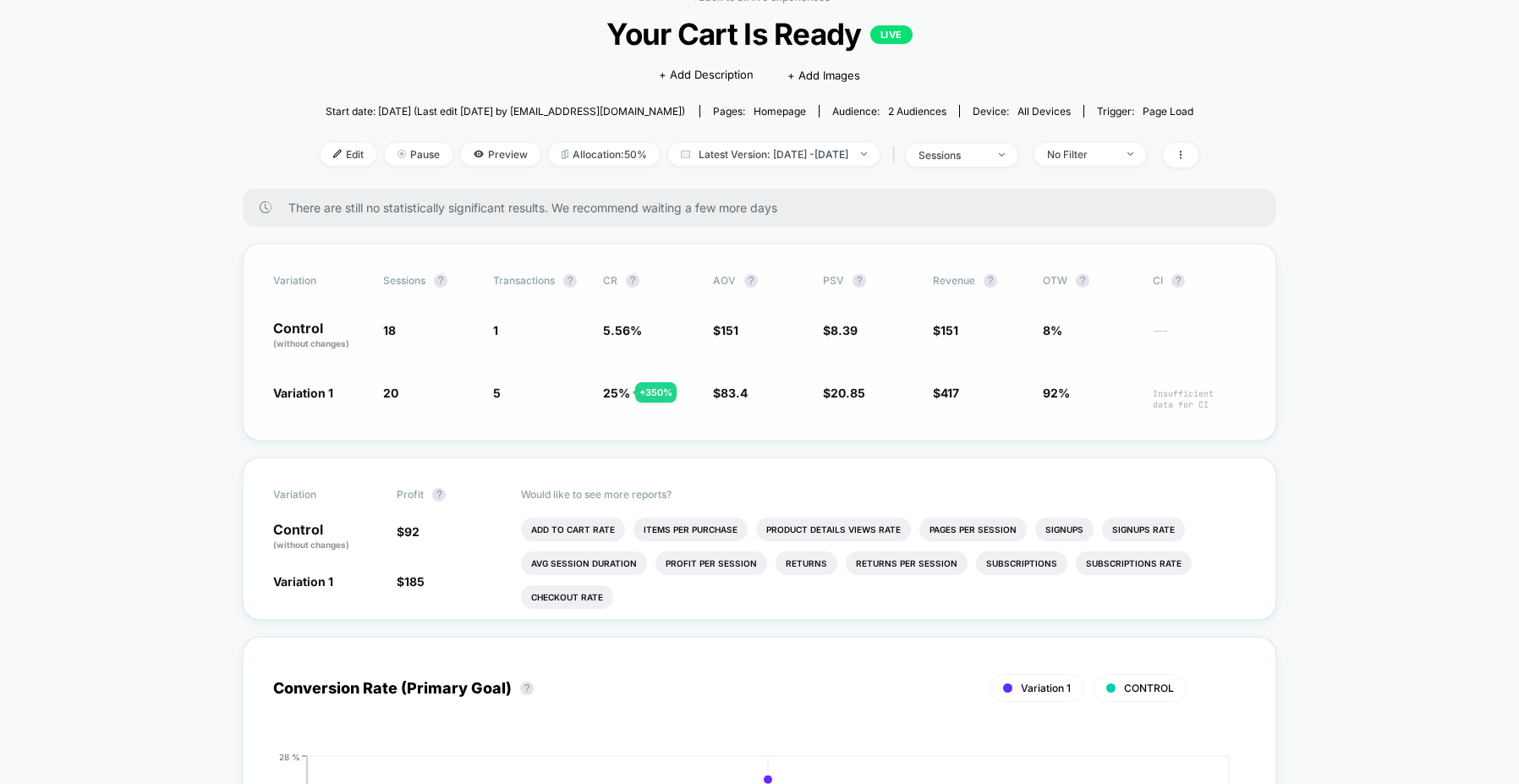
drag, startPoint x: 640, startPoint y: 391, endPoint x: 672, endPoint y: 391, distance: 32.0
click at [672, 391] on div "+ 350 %" at bounding box center [655, 392] width 41 height 20
drag, startPoint x: 671, startPoint y: 391, endPoint x: 642, endPoint y: 394, distance: 29.2
click at [642, 394] on div "+ 350 %" at bounding box center [655, 392] width 41 height 20
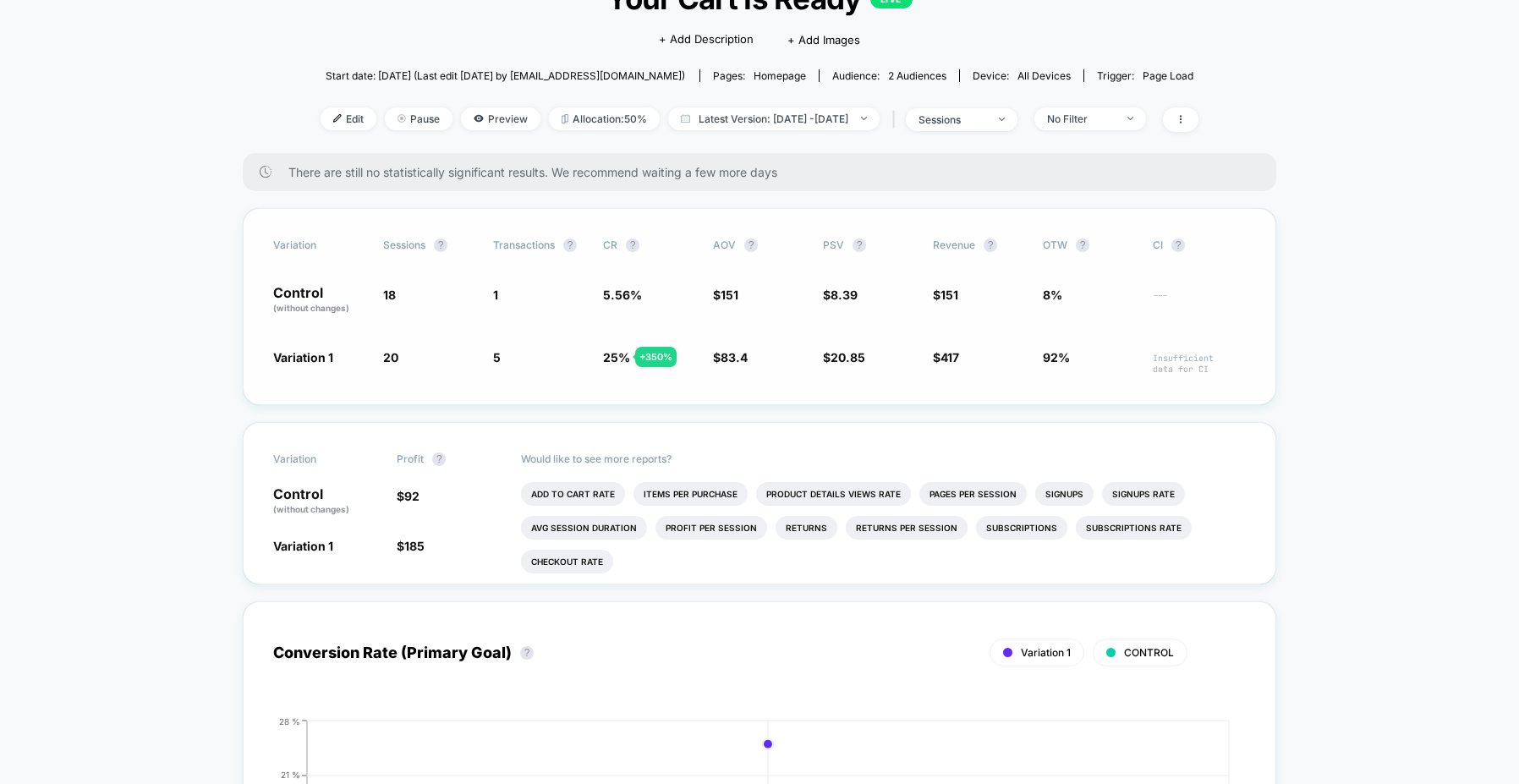
scroll to position [131, 0]
click at [514, 381] on div "Variation Sessions ? Transactions ? CR ? AOV ? PSV ? Revenue ? OTW ? CI ? Contr…" at bounding box center [760, 309] width 1034 height 197
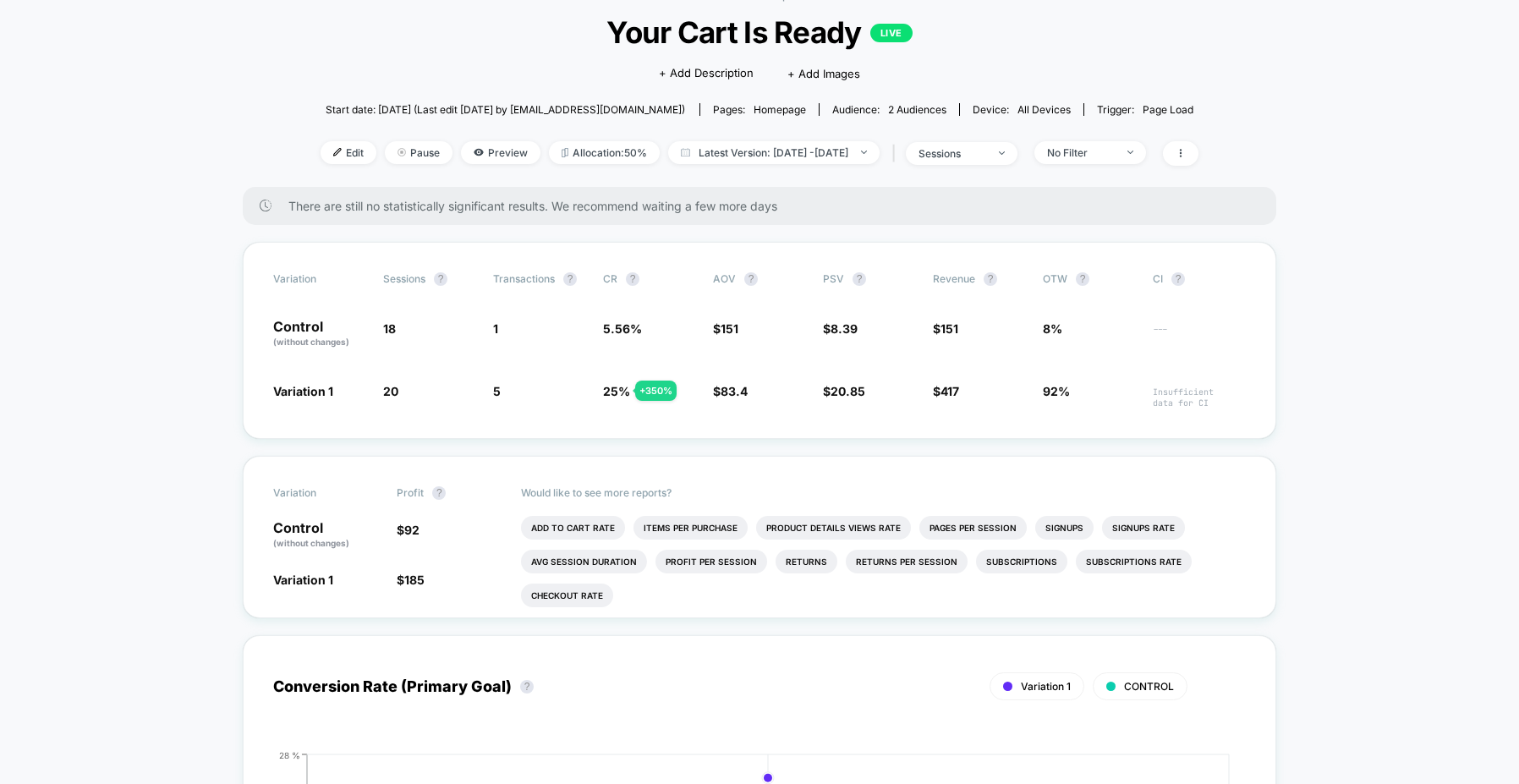
scroll to position [0, 0]
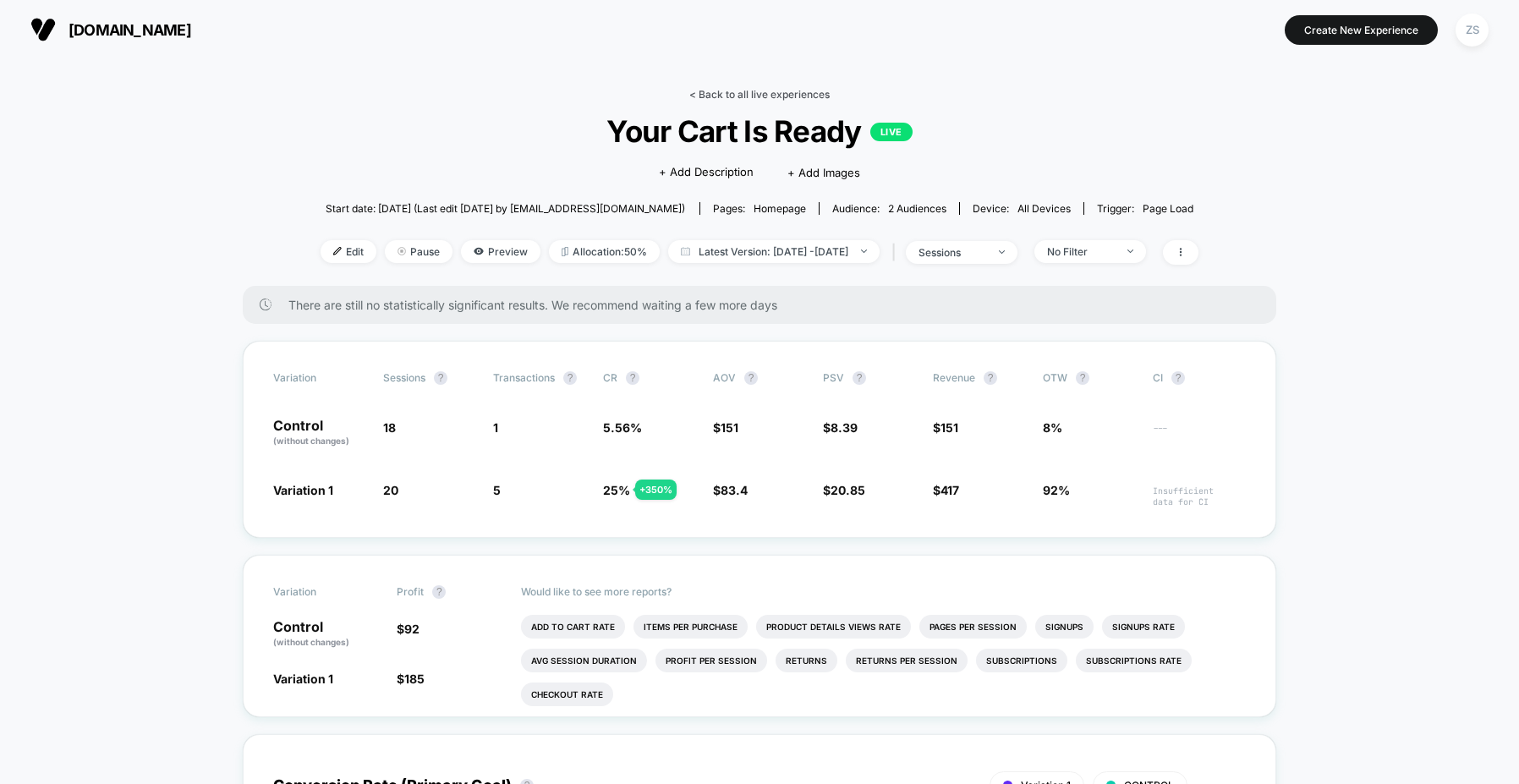
click at [700, 90] on link "< Back to all live experiences" at bounding box center [760, 94] width 140 height 12
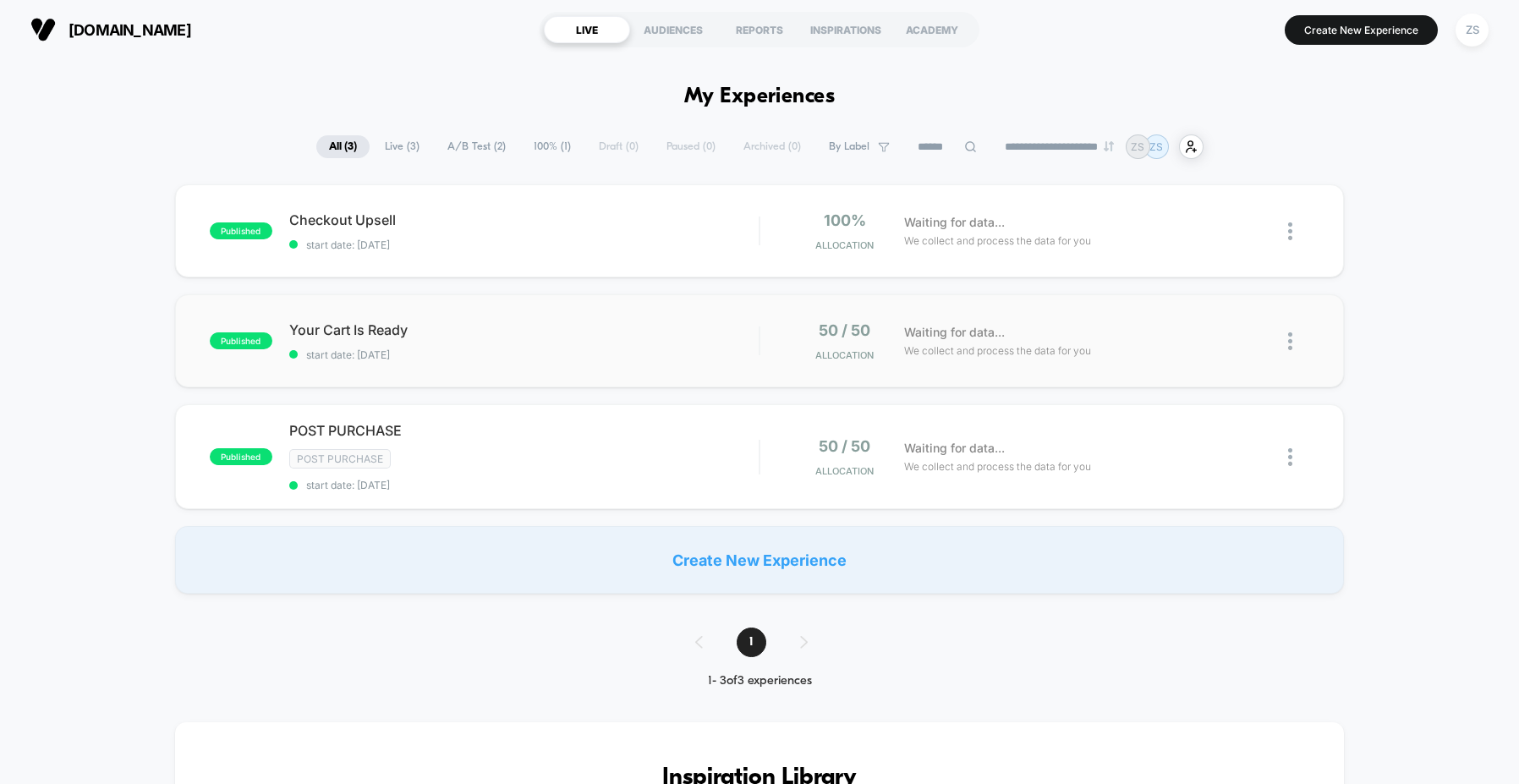
click at [602, 365] on div "published Your Cart Is Ready start date: [DATE] 50 / 50 Allocation Waiting for …" at bounding box center [760, 340] width 1170 height 93
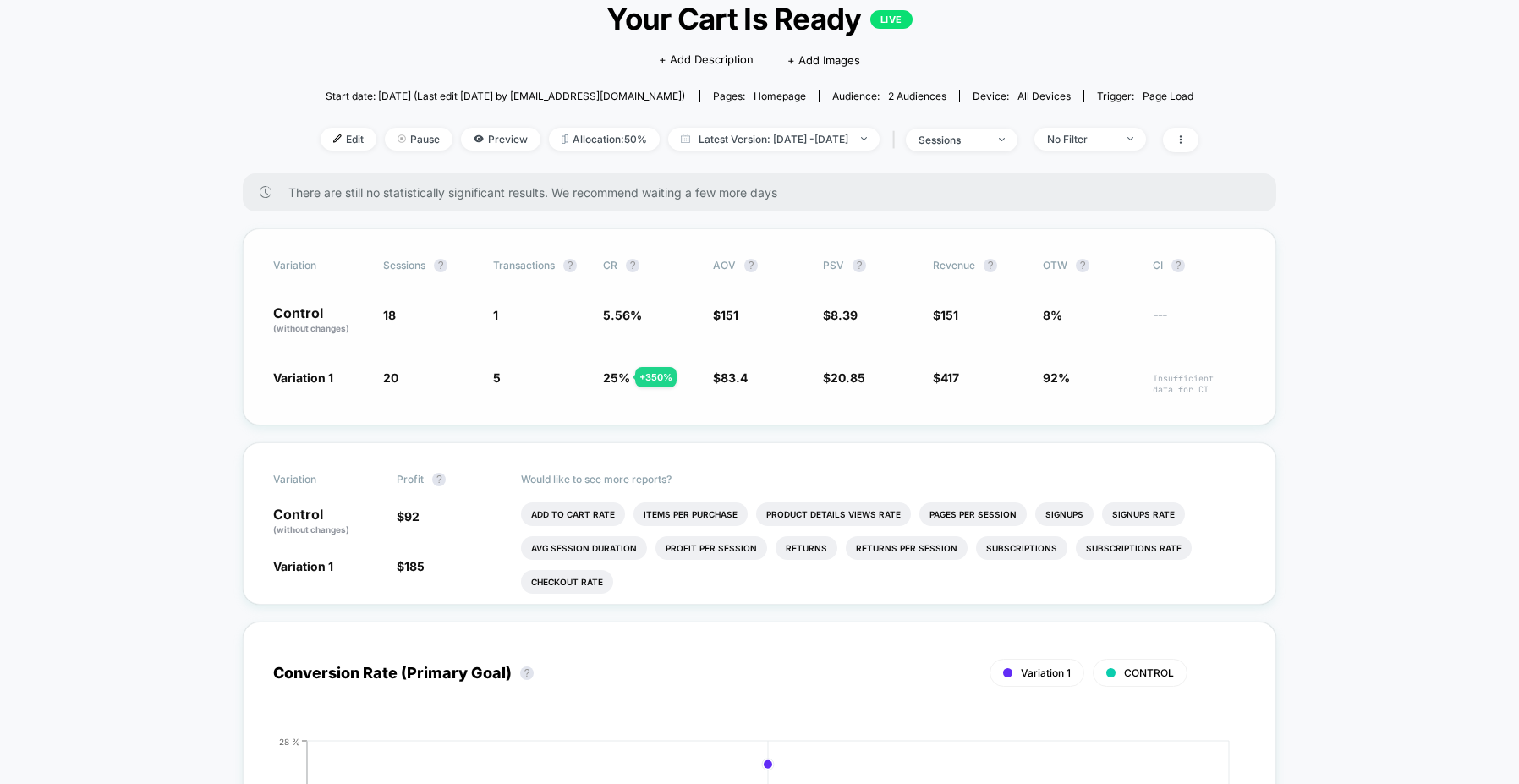
scroll to position [121, 0]
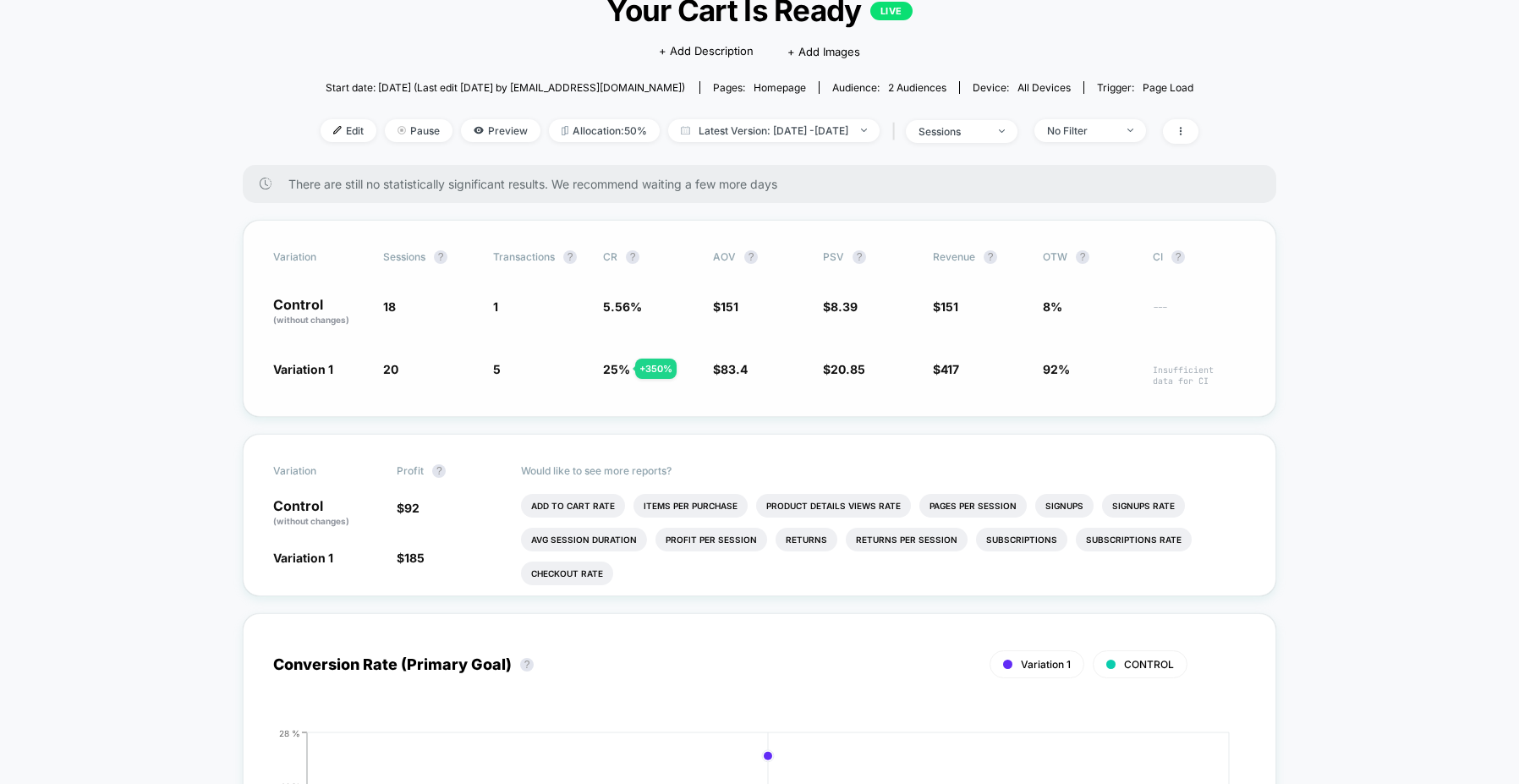
drag, startPoint x: 692, startPoint y: 365, endPoint x: 603, endPoint y: 368, distance: 89.1
click at [603, 368] on span "25 % + 350 %" at bounding box center [649, 373] width 93 height 26
drag, startPoint x: 604, startPoint y: 369, endPoint x: 621, endPoint y: 370, distance: 17.0
click at [621, 370] on span "25 %" at bounding box center [617, 369] width 27 height 14
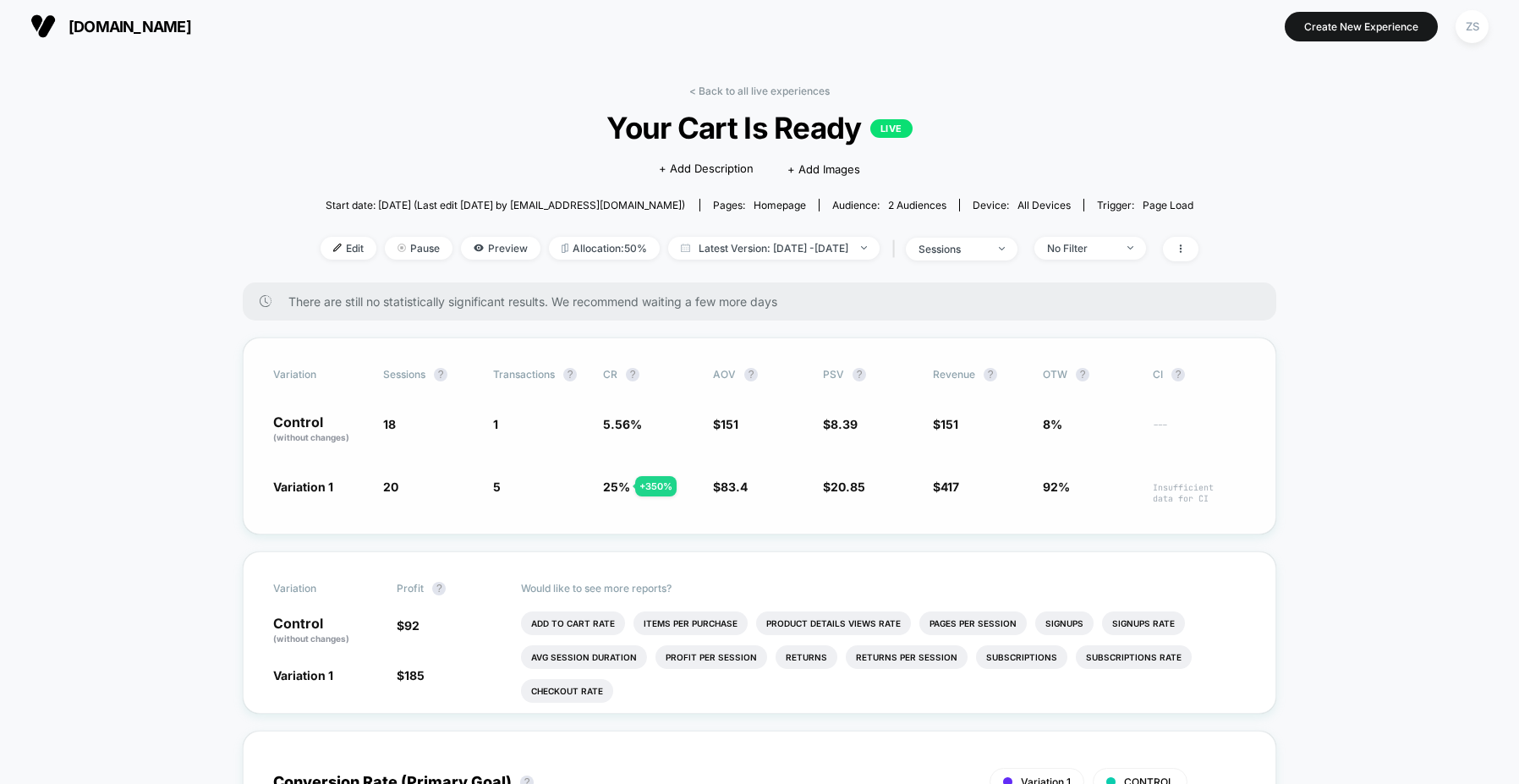
scroll to position [0, 0]
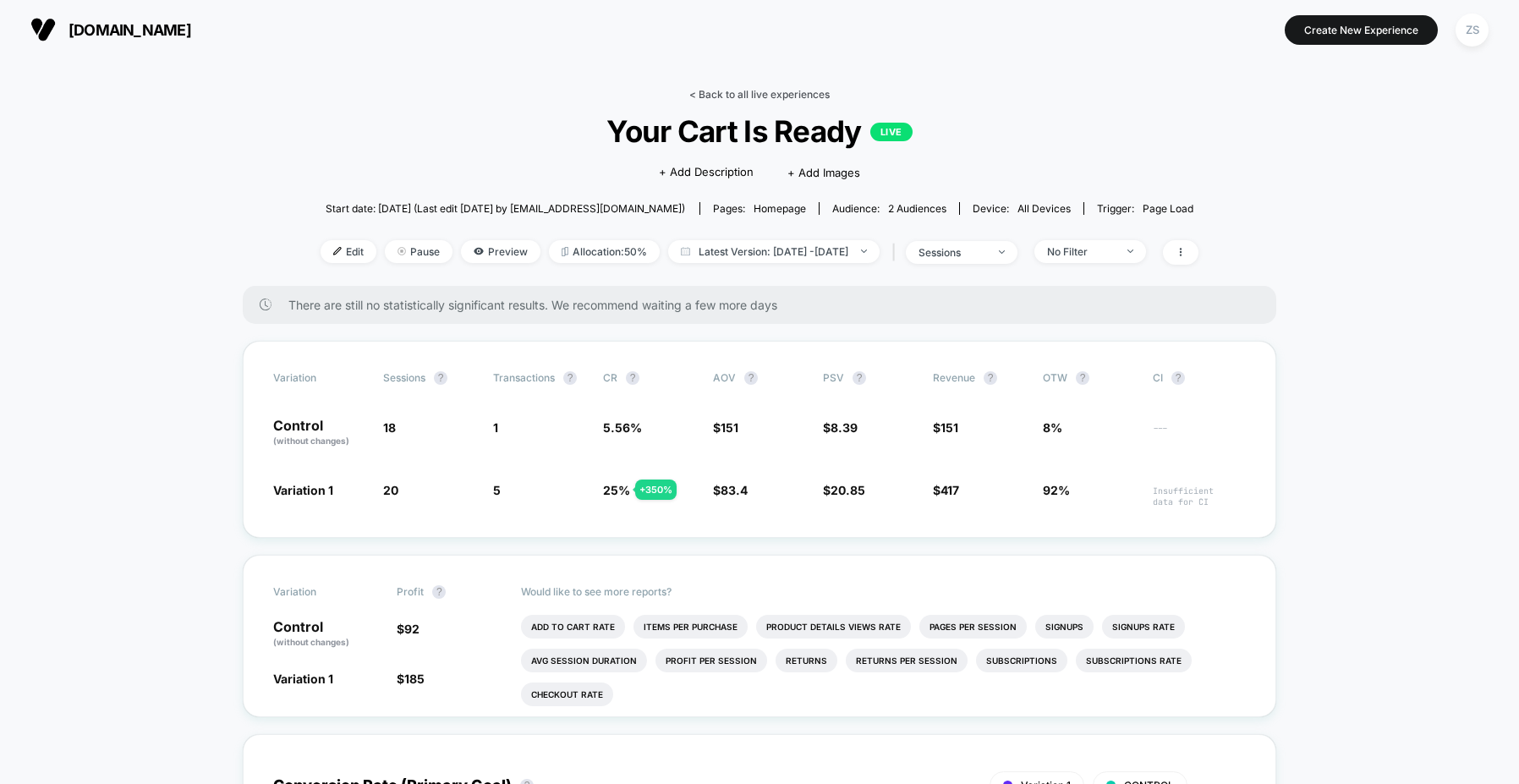
click at [732, 94] on link "< Back to all live experiences" at bounding box center [760, 94] width 140 height 12
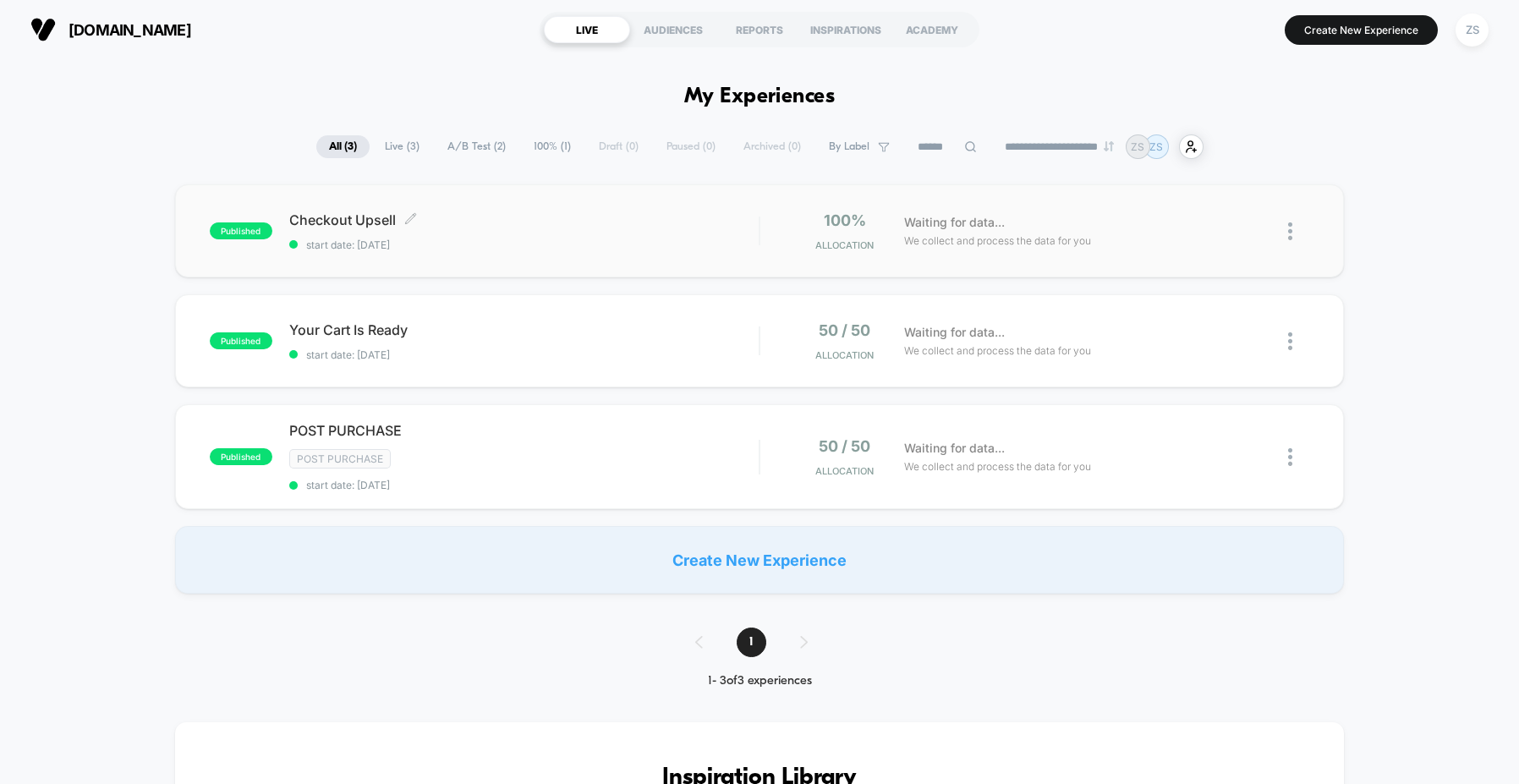
click at [494, 240] on span "start date: [DATE]" at bounding box center [525, 244] width 470 height 12
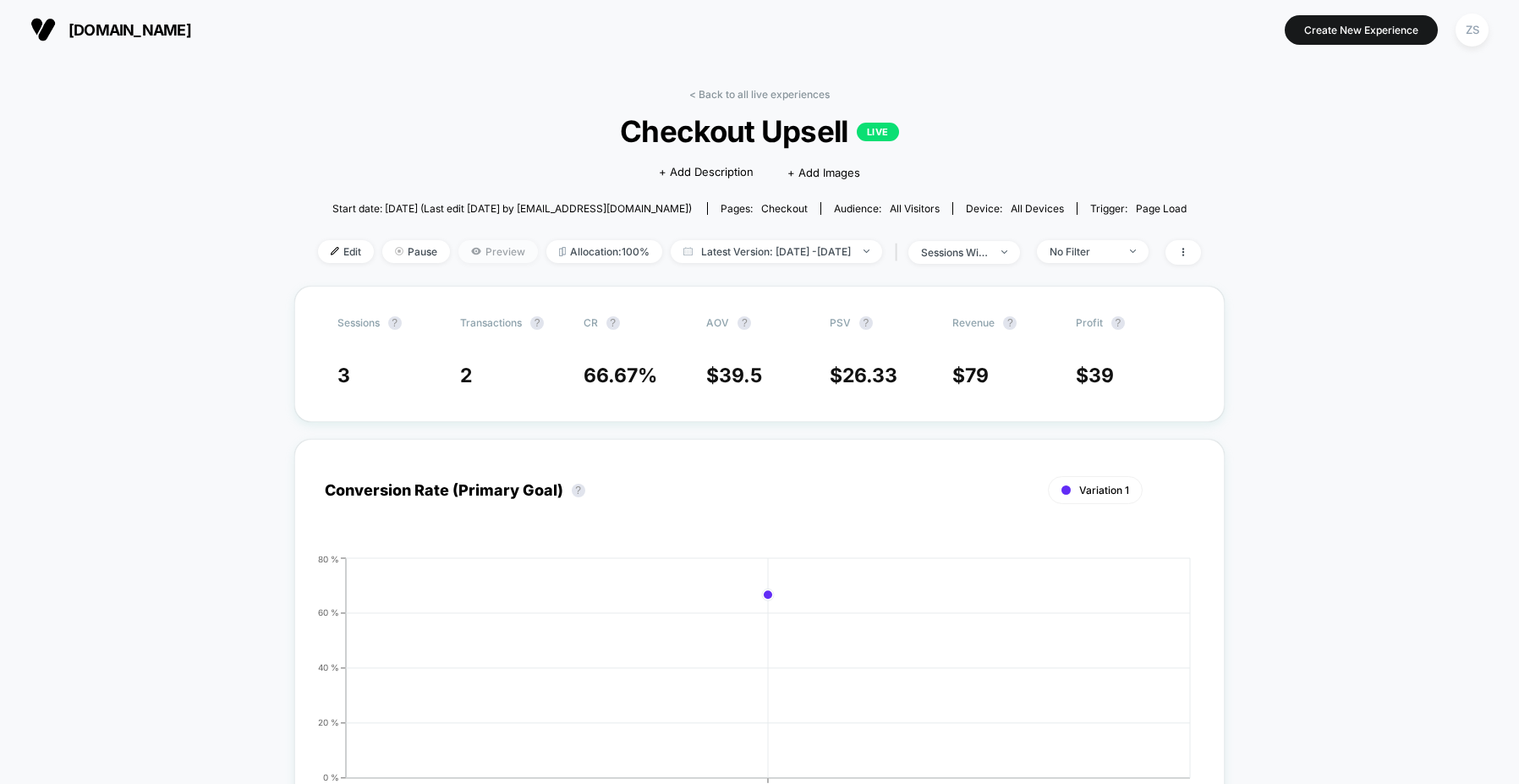
click at [477, 251] on span "Preview" at bounding box center [498, 252] width 80 height 23
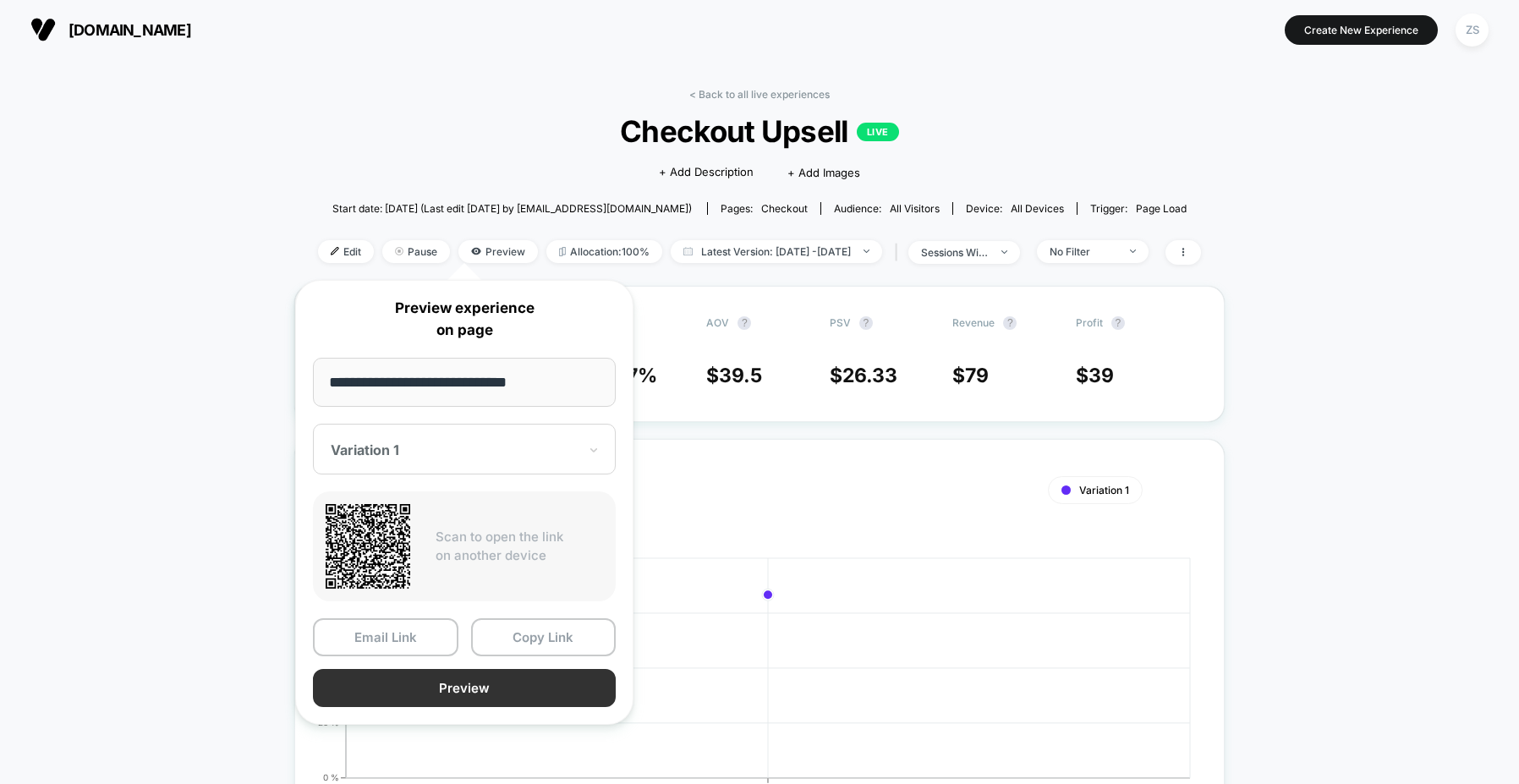
click at [502, 690] on button "Preview" at bounding box center [464, 688] width 303 height 38
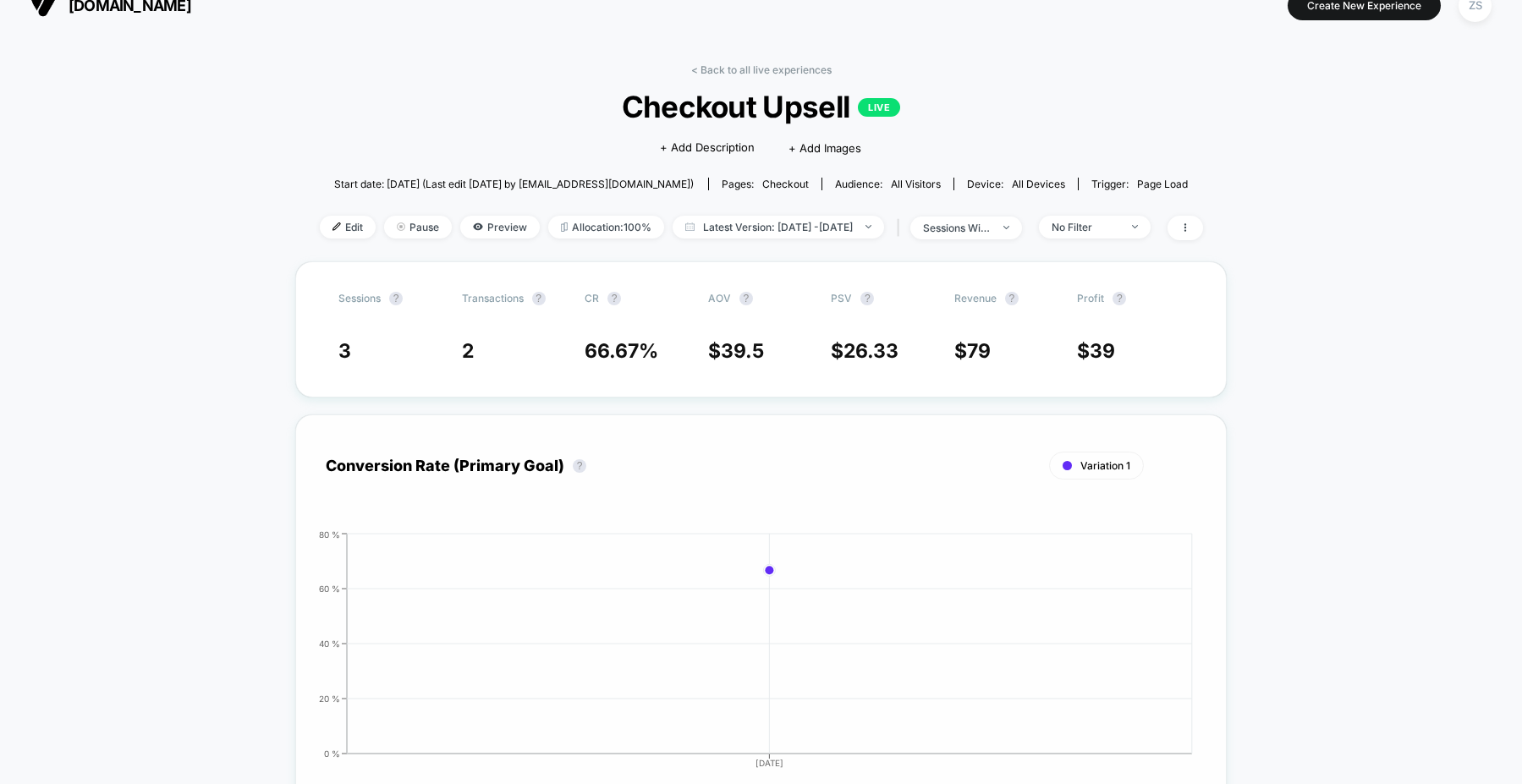
scroll to position [30, 0]
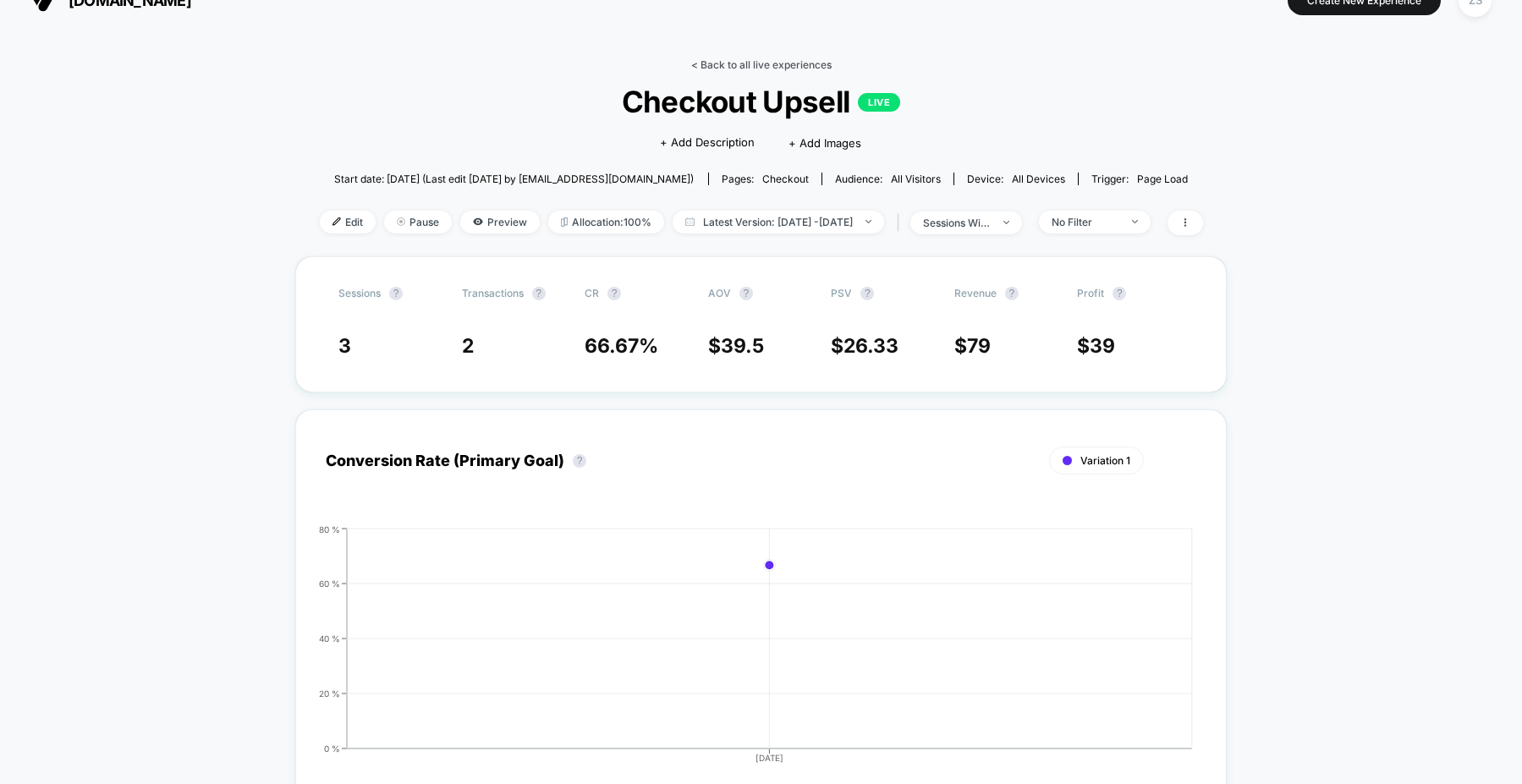
click at [725, 69] on link "< Back to all live experiences" at bounding box center [761, 64] width 140 height 12
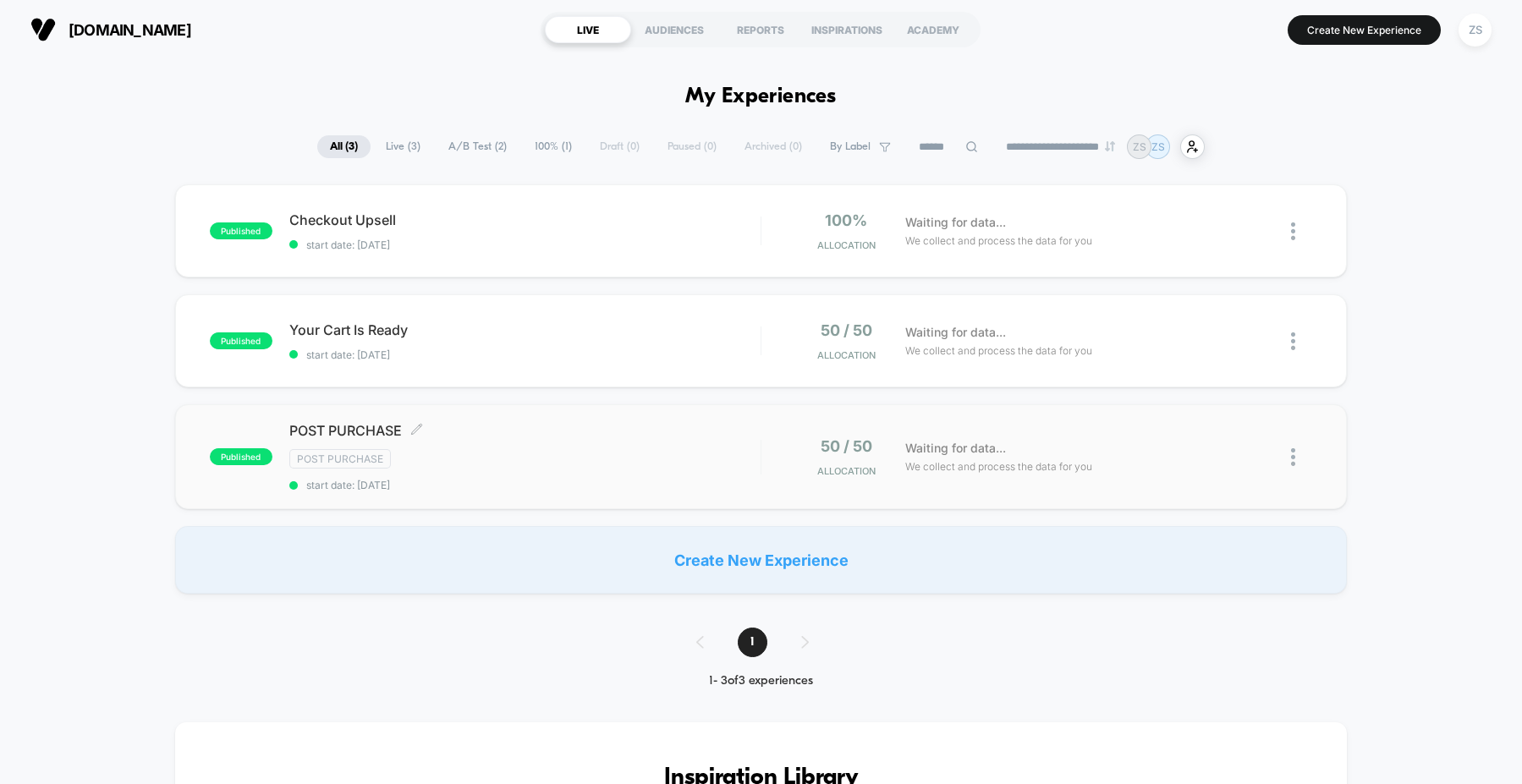
click at [527, 437] on span "POST PURCHASE Click to edit experience details" at bounding box center [525, 430] width 471 height 17
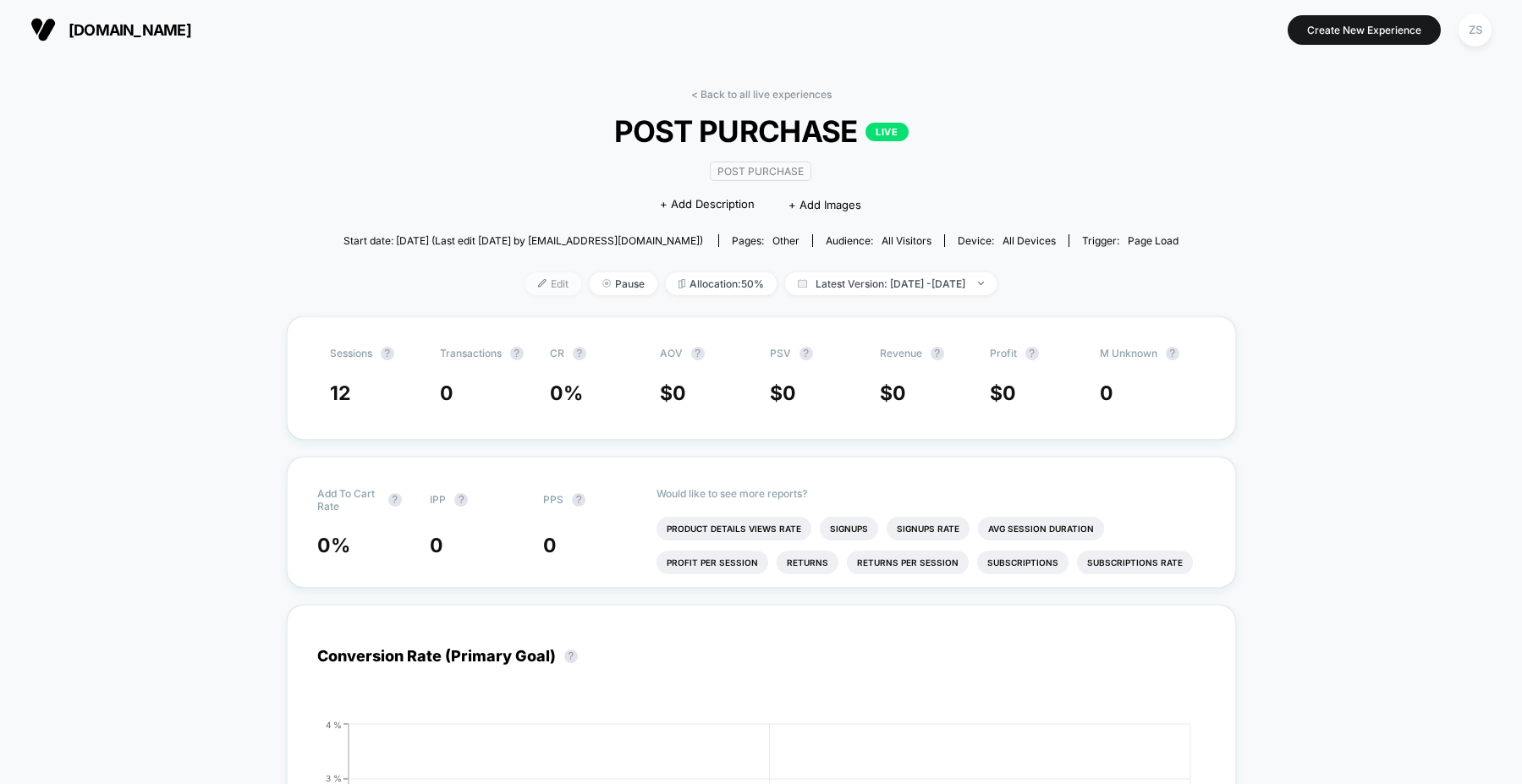
click at [526, 287] on span "Edit" at bounding box center [553, 284] width 56 height 23
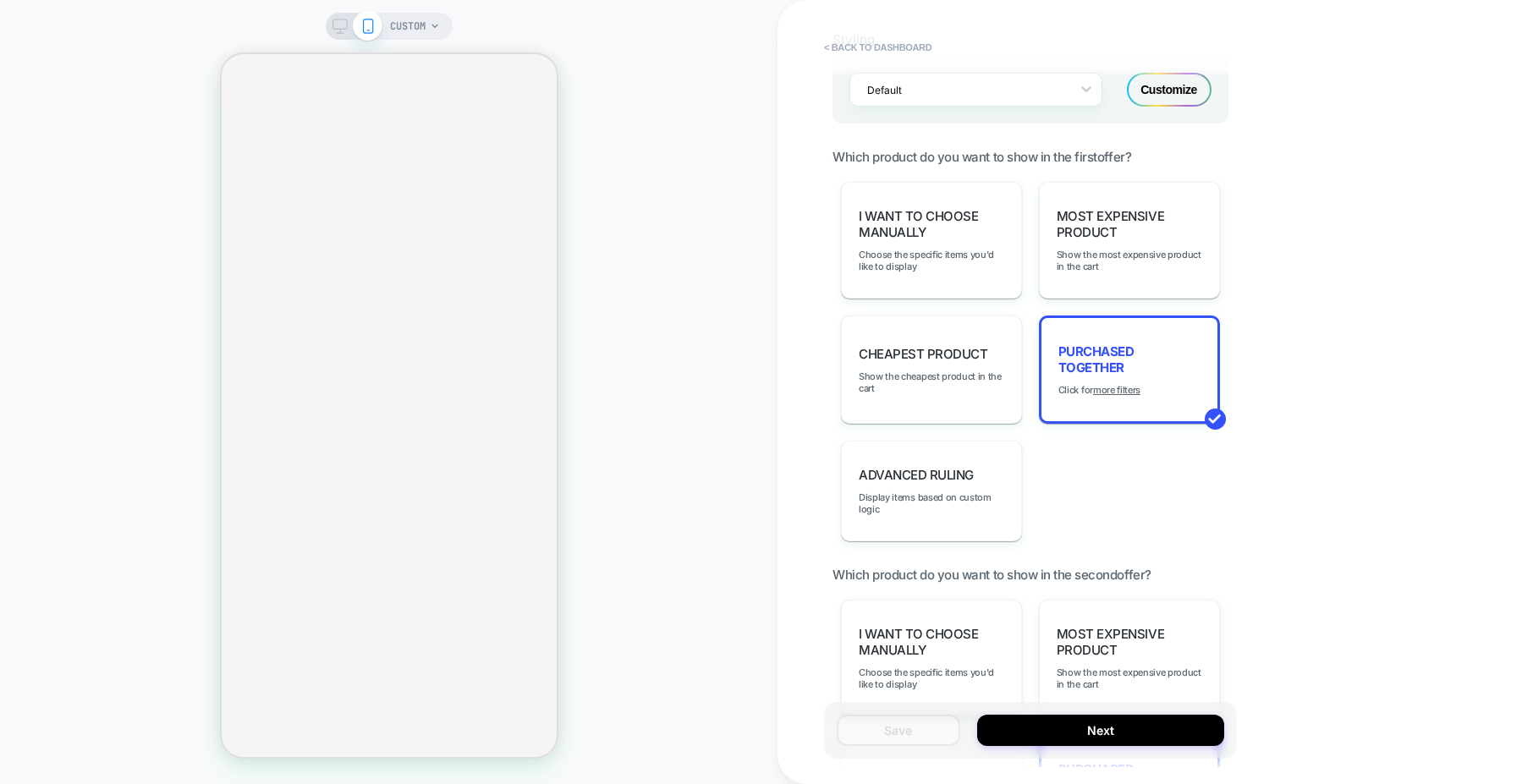
scroll to position [1233, 0]
click at [858, 43] on button "< back to dashboard" at bounding box center [878, 47] width 125 height 27
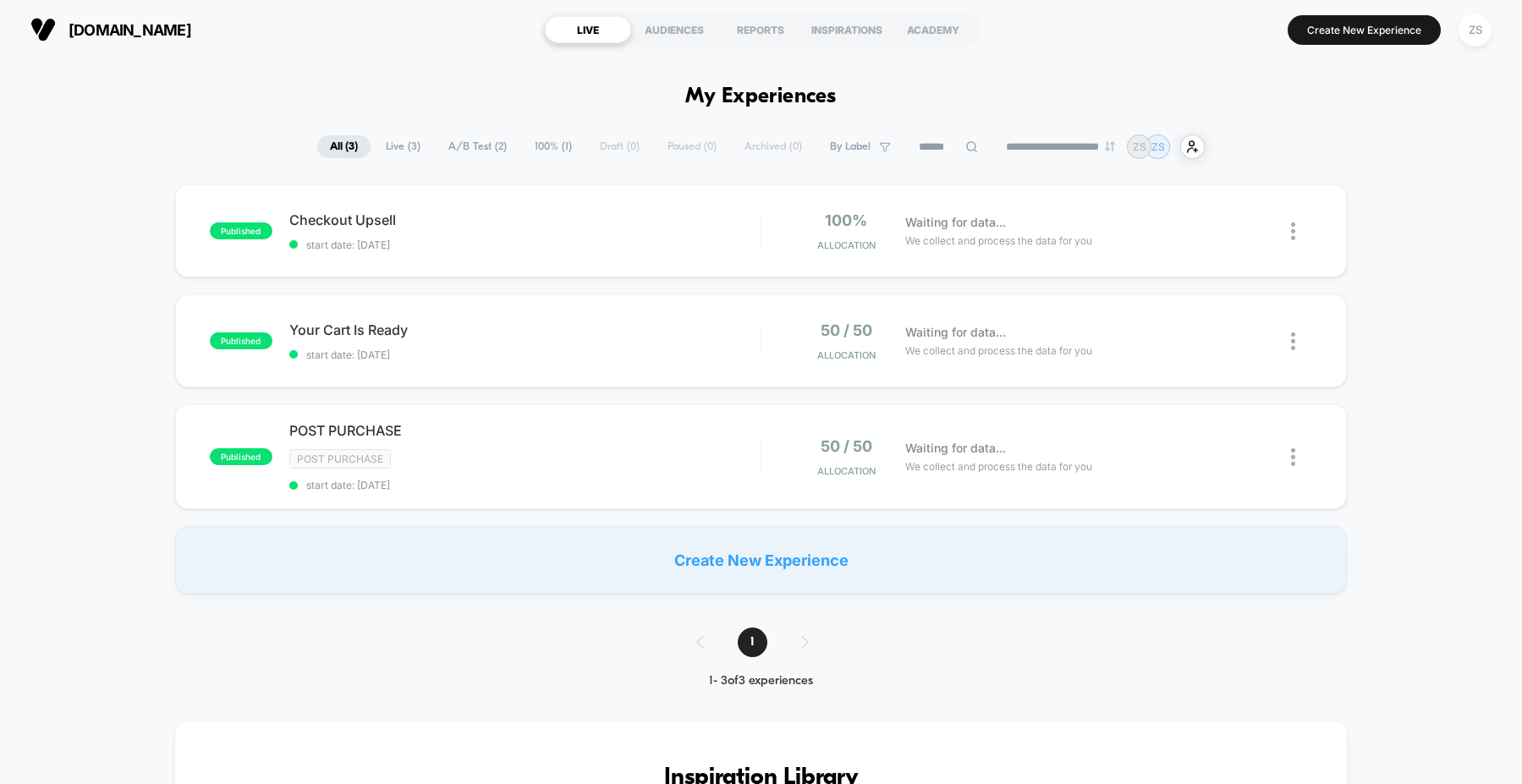
click at [571, 37] on div "LIVE" at bounding box center [588, 30] width 86 height 27
click at [191, 33] on span "[DOMAIN_NAME]" at bounding box center [129, 30] width 123 height 18
